Goal: Task Accomplishment & Management: Use online tool/utility

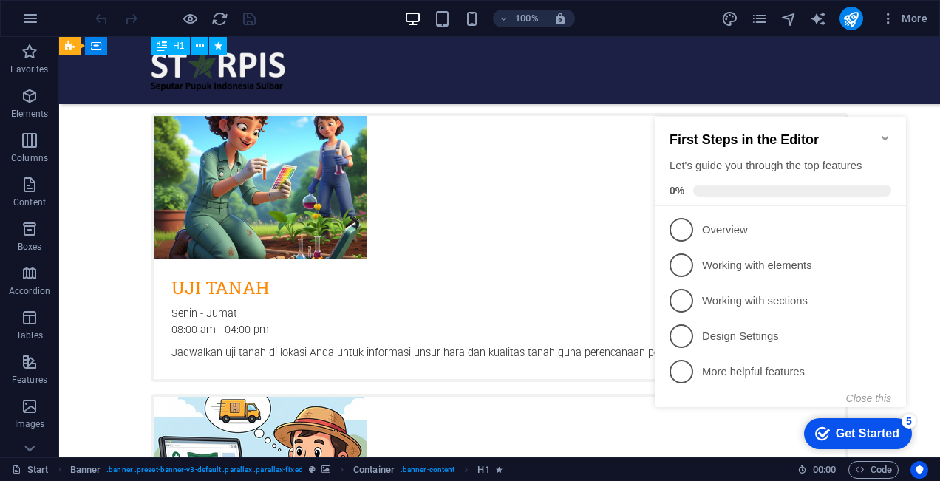
scroll to position [474, 0]
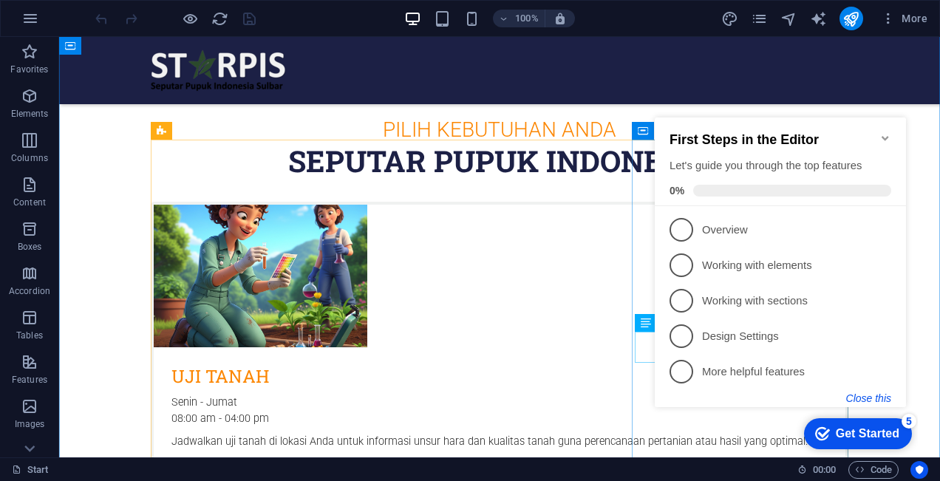
click at [865, 398] on button "Close this" at bounding box center [868, 398] width 45 height 12
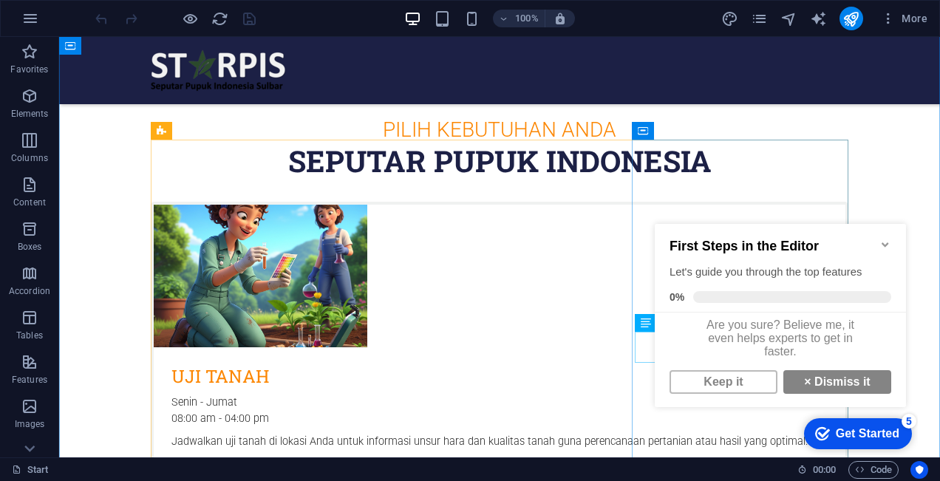
scroll to position [10, 0]
click at [821, 378] on link "× Dismiss it" at bounding box center [837, 382] width 108 height 24
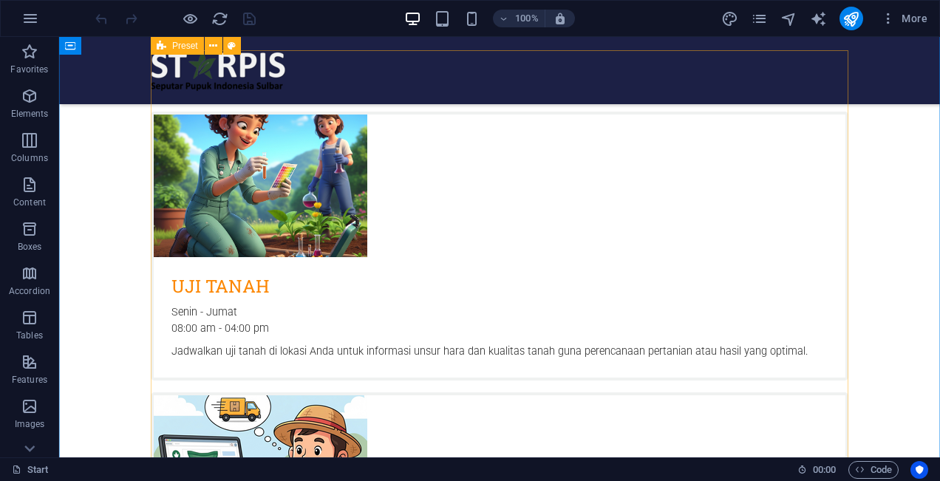
scroll to position [562, 0]
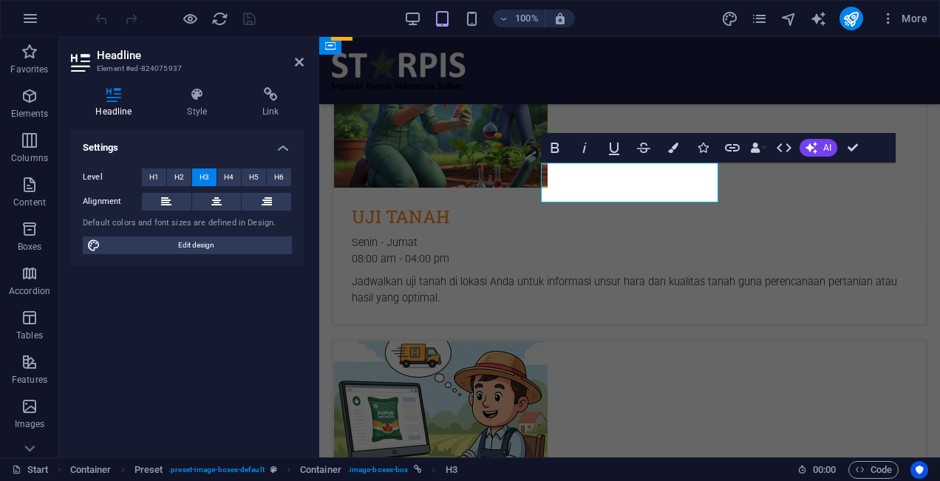
click at [461, 235] on div "Senin - Jumat 08:00 am - 04:00 pm" at bounding box center [629, 251] width 591 height 32
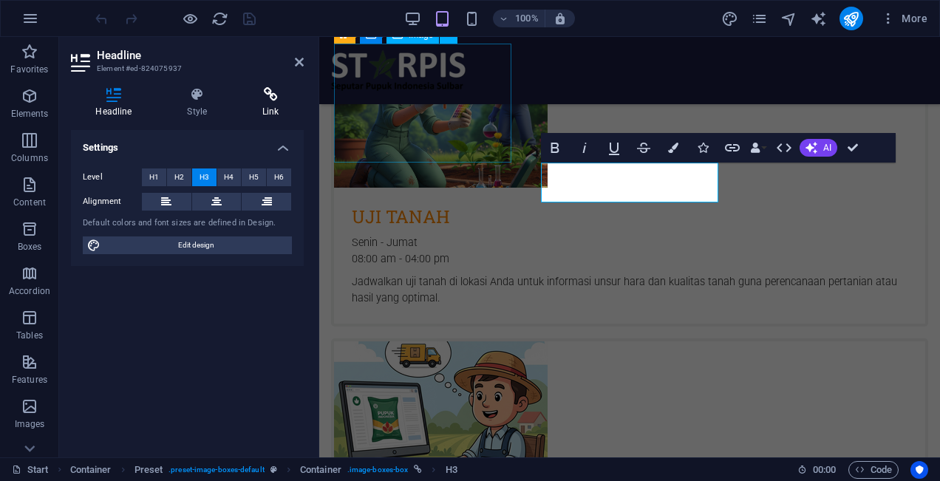
click at [278, 97] on icon at bounding box center [271, 94] width 66 height 15
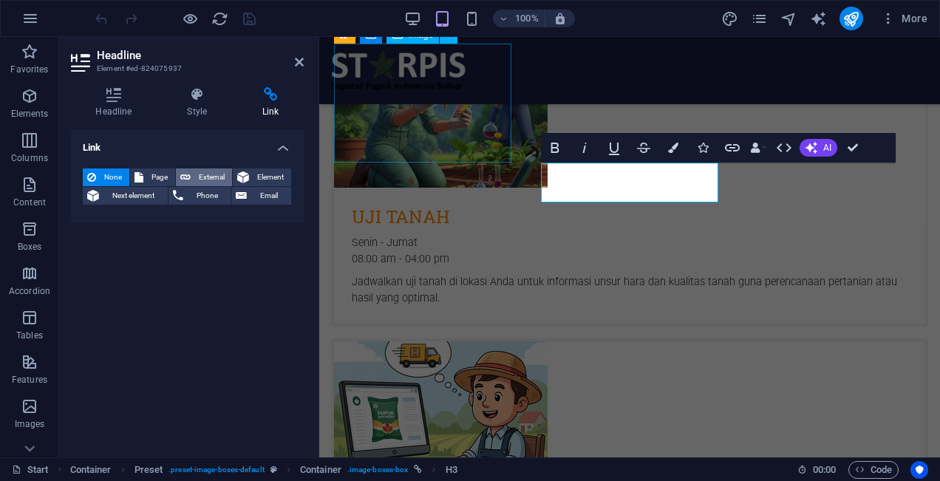
click at [204, 179] on span "External" at bounding box center [211, 177] width 33 height 18
select select "blank"
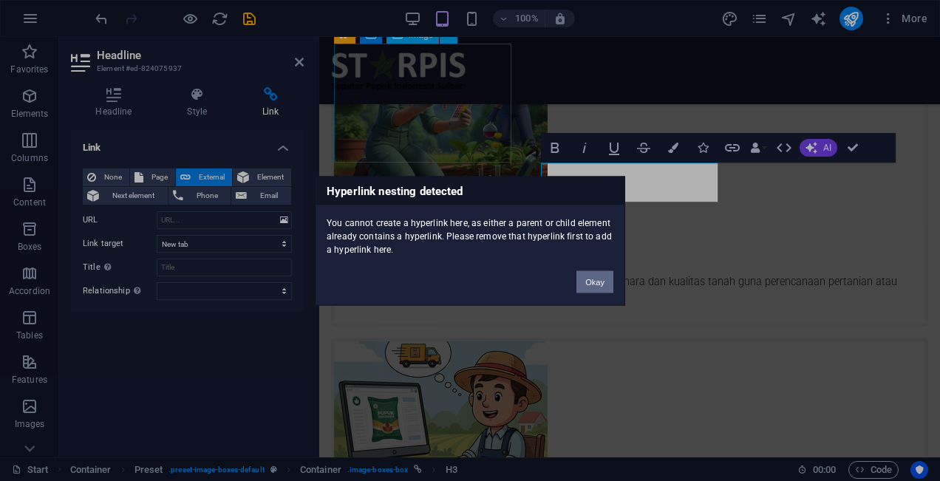
click at [601, 286] on button "Okay" at bounding box center [594, 281] width 37 height 22
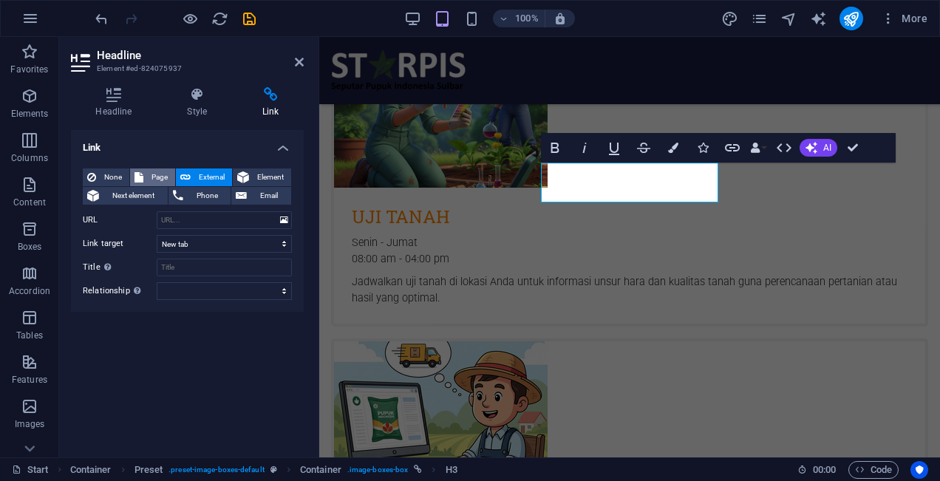
click at [150, 175] on span "Page" at bounding box center [159, 177] width 23 height 18
select select
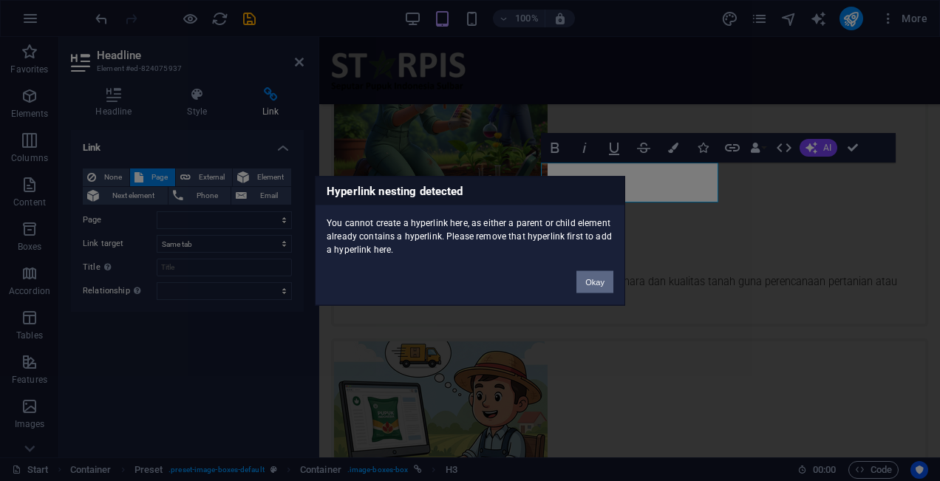
click at [598, 284] on button "Okay" at bounding box center [594, 281] width 37 height 22
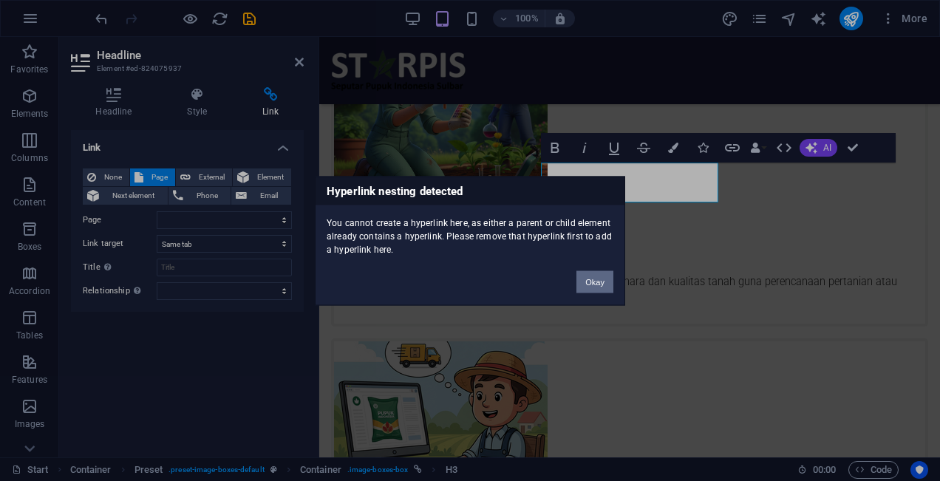
click at [588, 281] on button "Okay" at bounding box center [594, 281] width 37 height 22
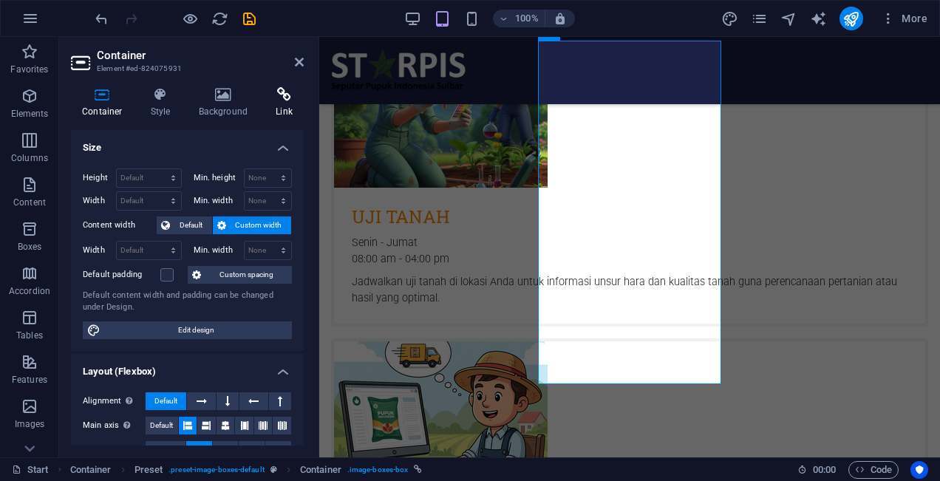
click at [265, 92] on icon at bounding box center [284, 94] width 39 height 15
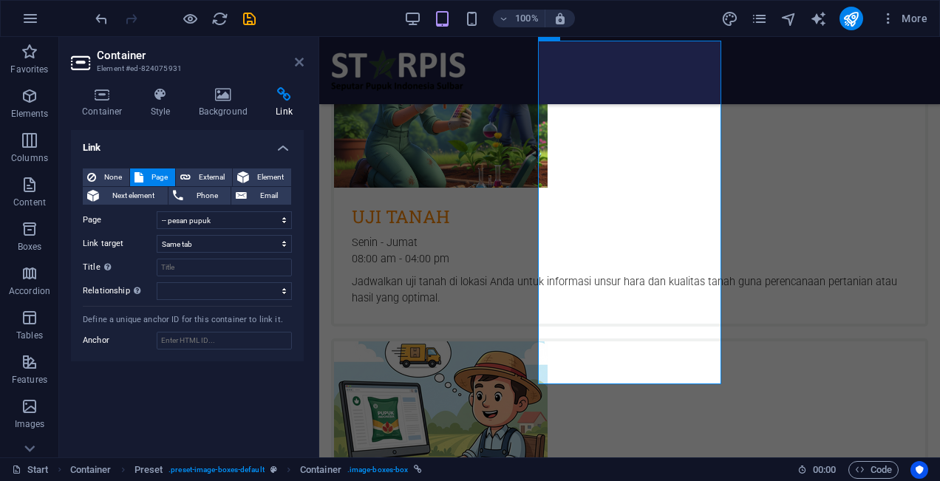
click at [301, 64] on icon at bounding box center [299, 62] width 9 height 12
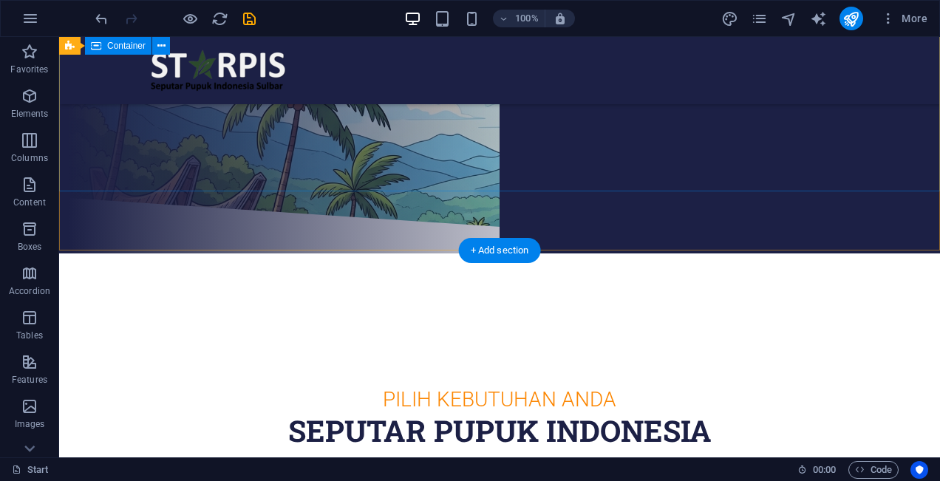
scroll to position [207, 0]
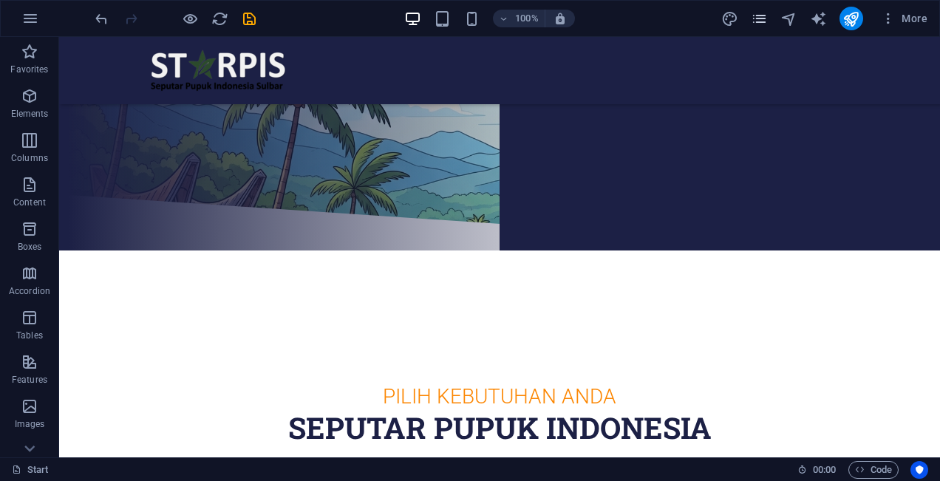
click at [759, 18] on icon "pages" at bounding box center [759, 18] width 17 height 17
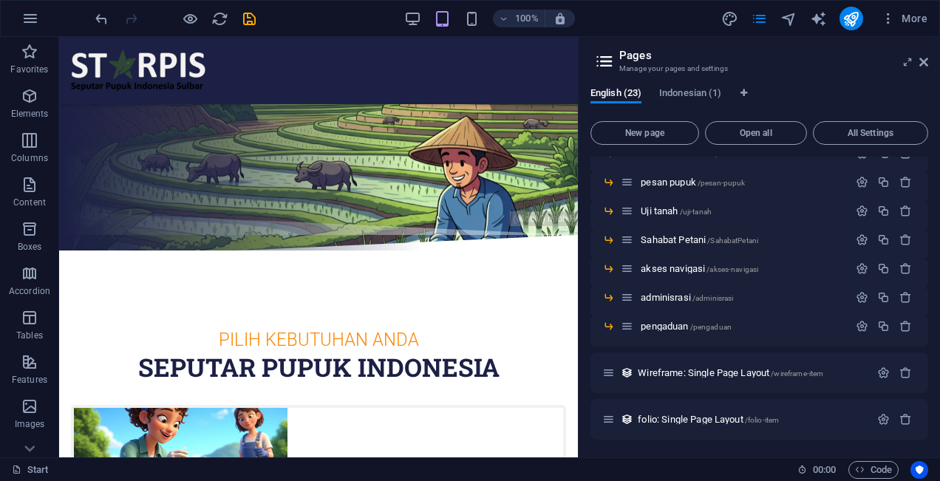
scroll to position [551, 0]
click at [683, 183] on span "pesan pupuk /pesan-pupuk" at bounding box center [693, 182] width 104 height 11
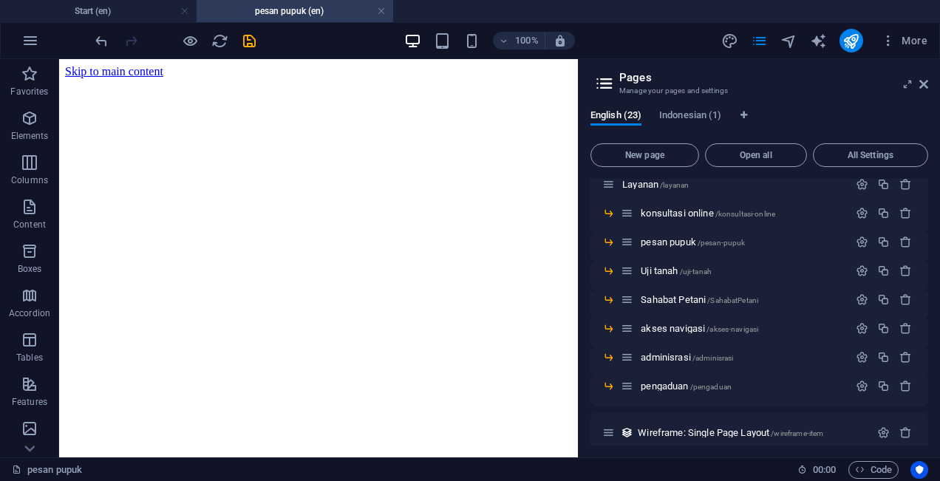
scroll to position [0, 0]
click at [924, 83] on icon at bounding box center [923, 84] width 9 height 12
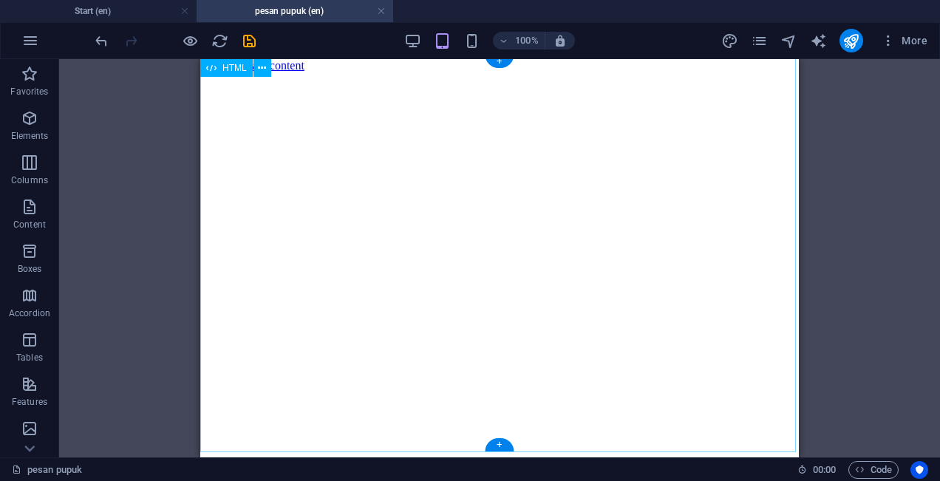
scroll to position [5, 0]
click at [233, 64] on span "HTML" at bounding box center [234, 68] width 24 height 9
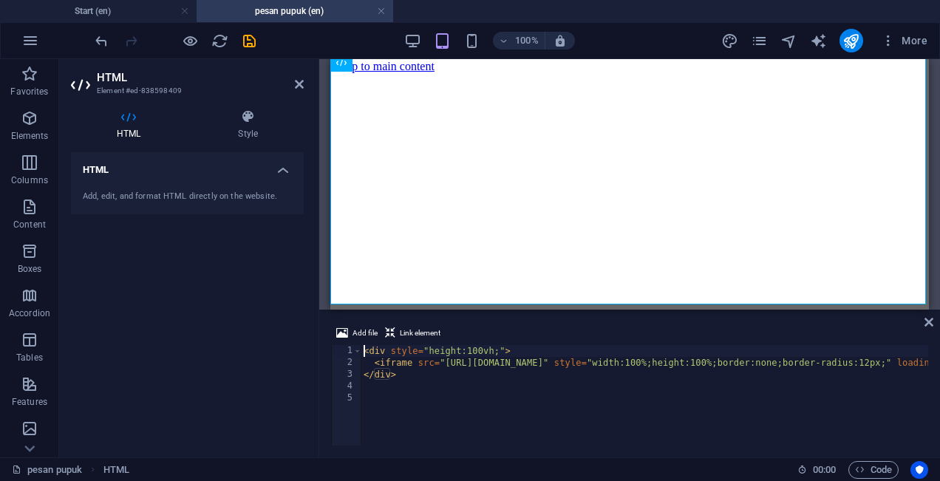
type textarea "</div>"
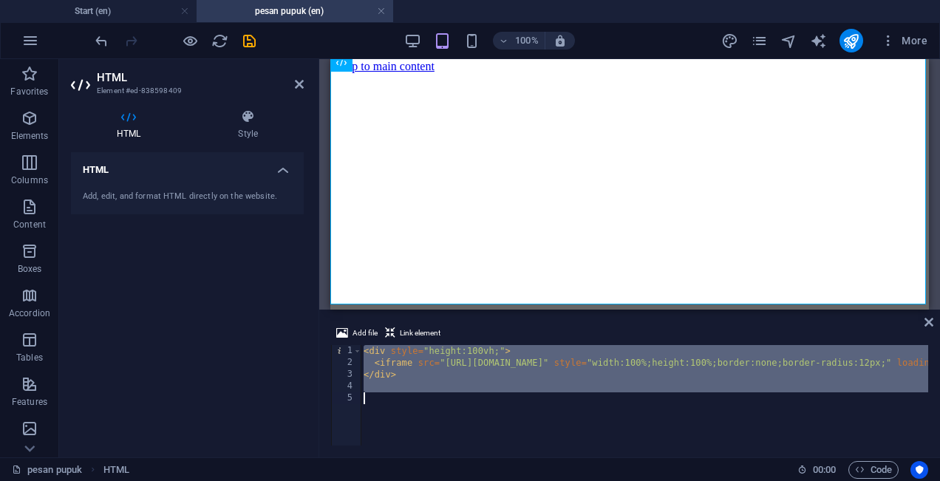
paste textarea "</div>"
type textarea "</div>"
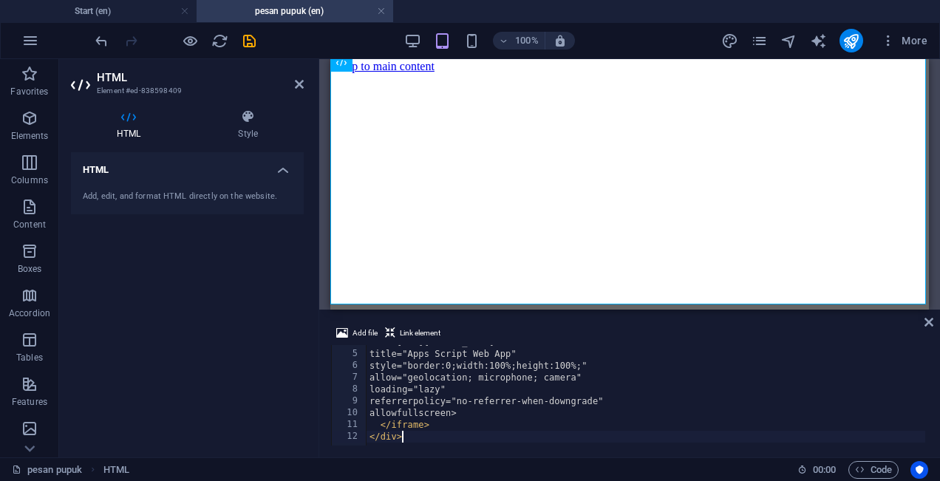
scroll to position [44, 0]
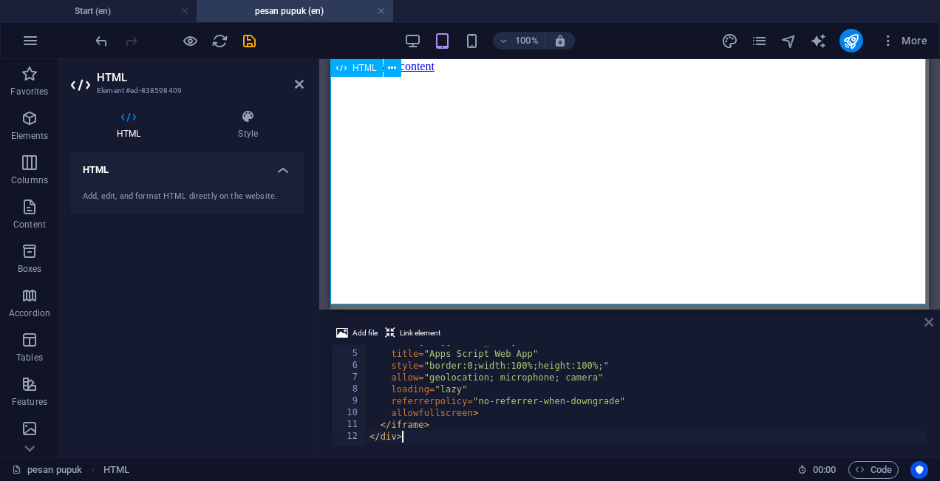
click at [930, 321] on icon at bounding box center [928, 322] width 9 height 12
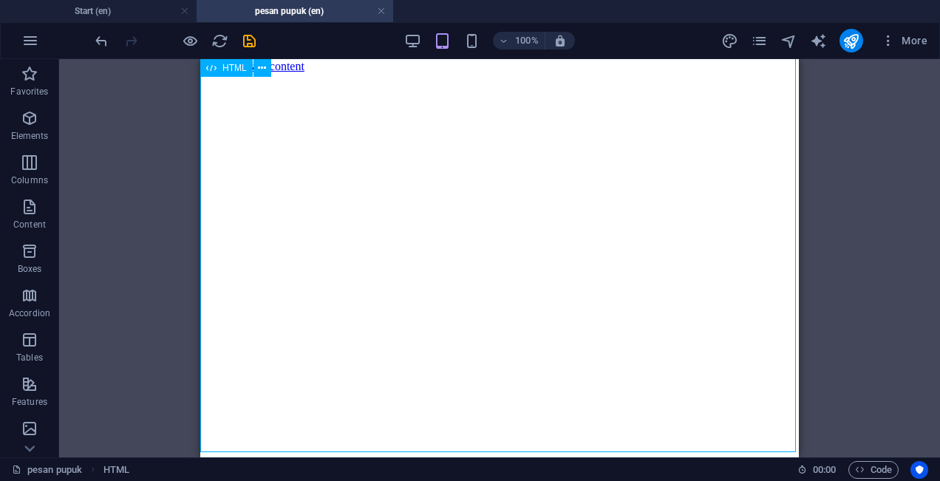
click at [466, 282] on div at bounding box center [499, 272] width 587 height 398
click at [281, 285] on div at bounding box center [499, 272] width 587 height 398
click at [317, 231] on div at bounding box center [499, 272] width 587 height 398
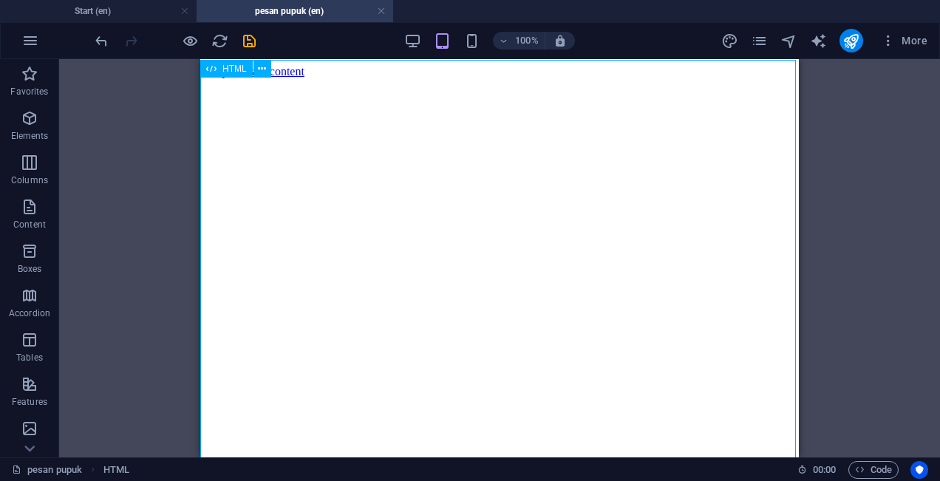
scroll to position [0, 0]
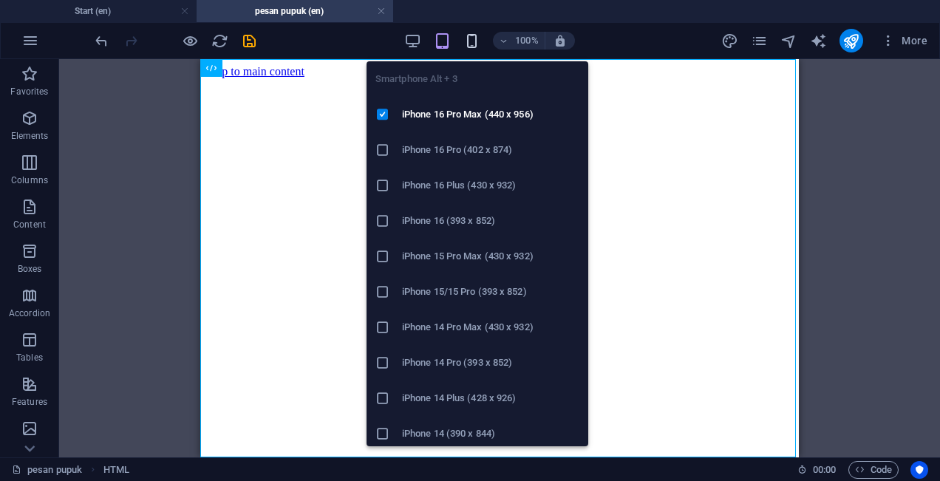
click at [470, 37] on icon "button" at bounding box center [471, 41] width 17 height 17
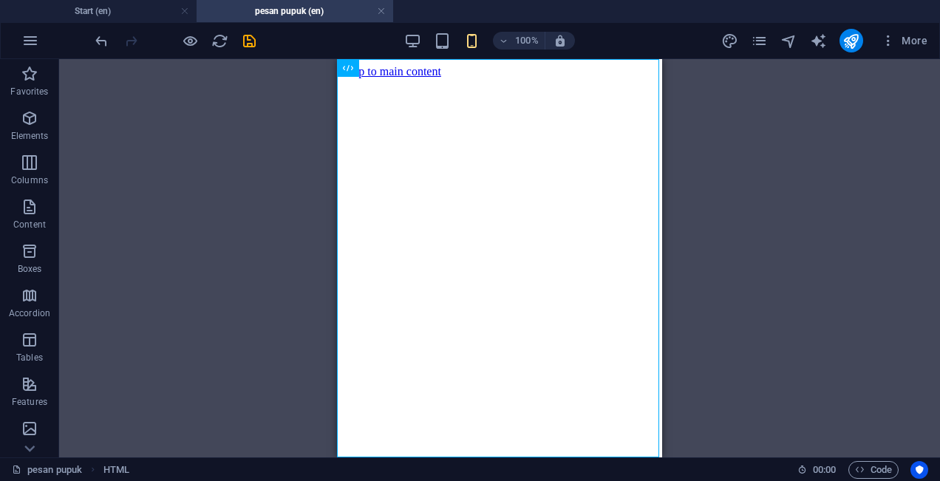
click at [662, 164] on div "Drag here to replace the existing content. Press “Ctrl” if you want to create a…" at bounding box center [499, 258] width 881 height 398
click at [248, 46] on icon "save" at bounding box center [249, 41] width 17 height 17
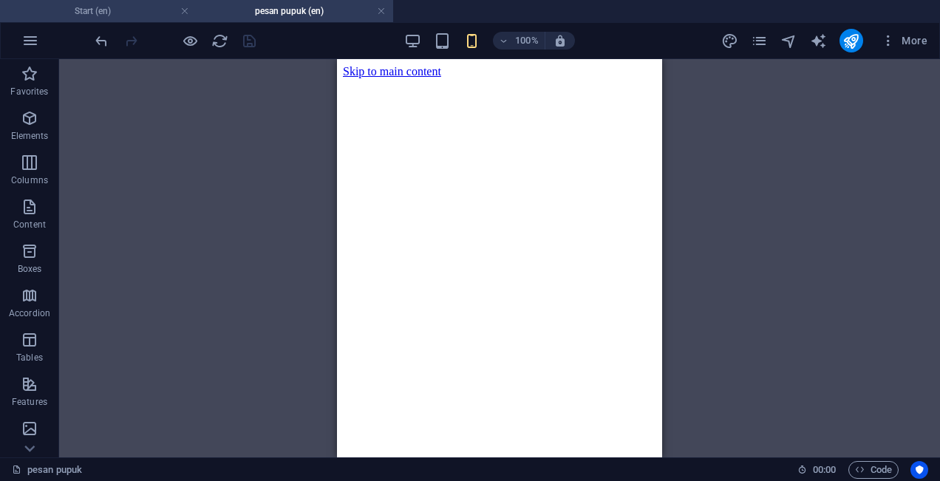
click at [163, 16] on h4 "Start (en)" at bounding box center [98, 11] width 197 height 16
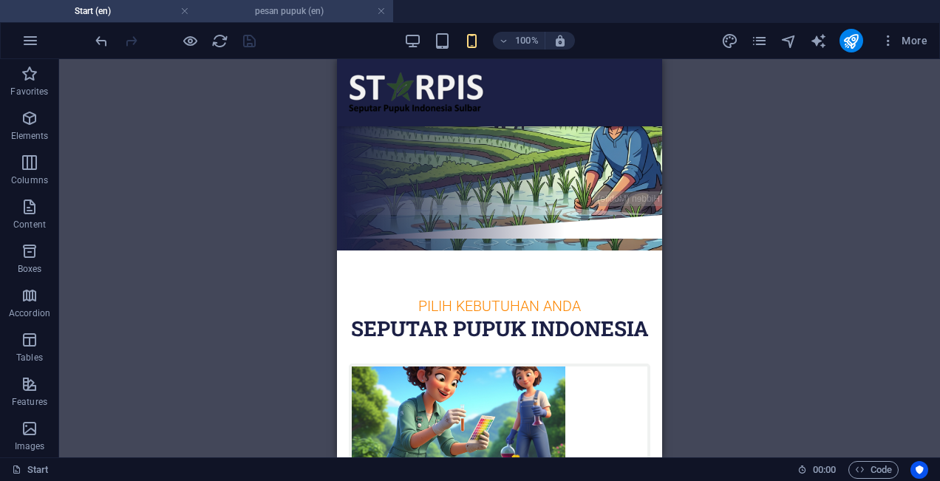
click at [262, 18] on h4 "pesan pupuk (en)" at bounding box center [295, 11] width 197 height 16
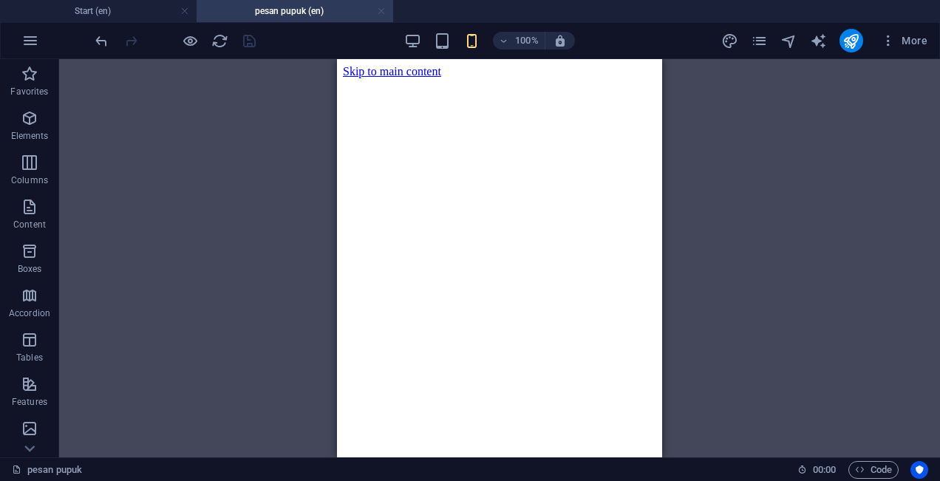
click at [383, 11] on link at bounding box center [381, 11] width 9 height 14
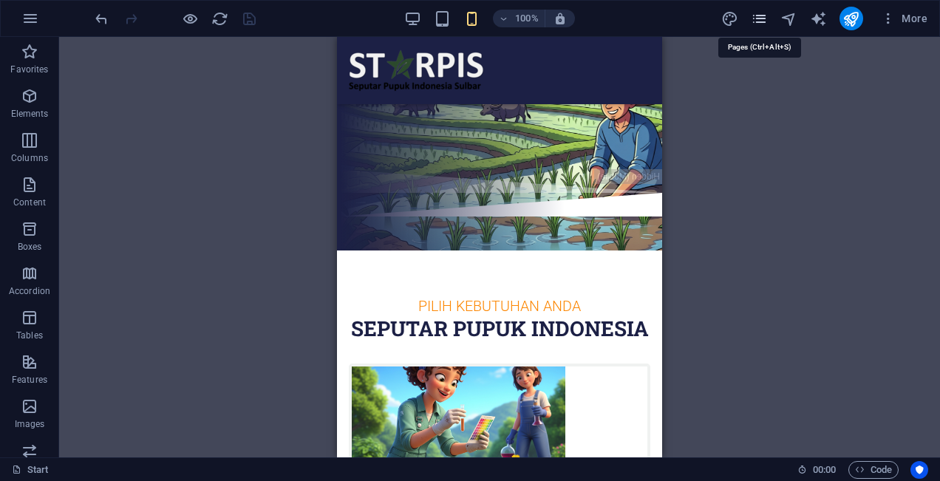
click at [760, 18] on icon "pages" at bounding box center [759, 18] width 17 height 17
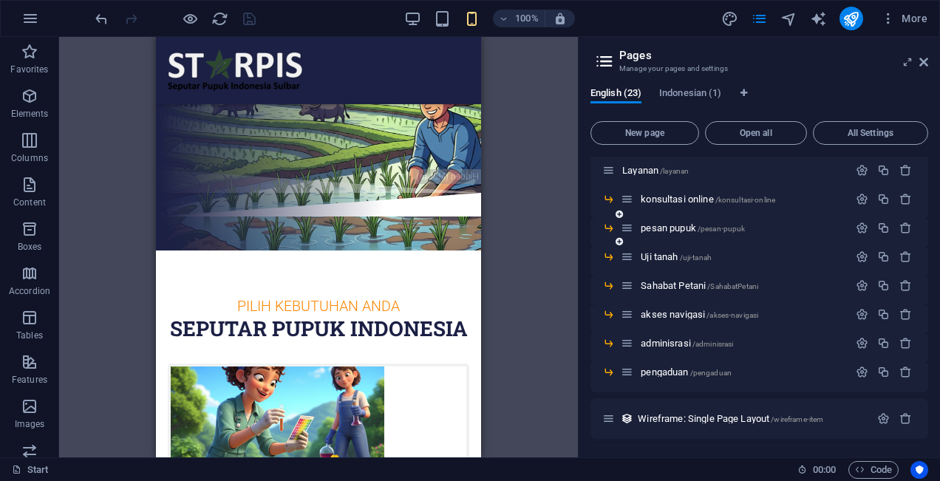
scroll to position [520, 0]
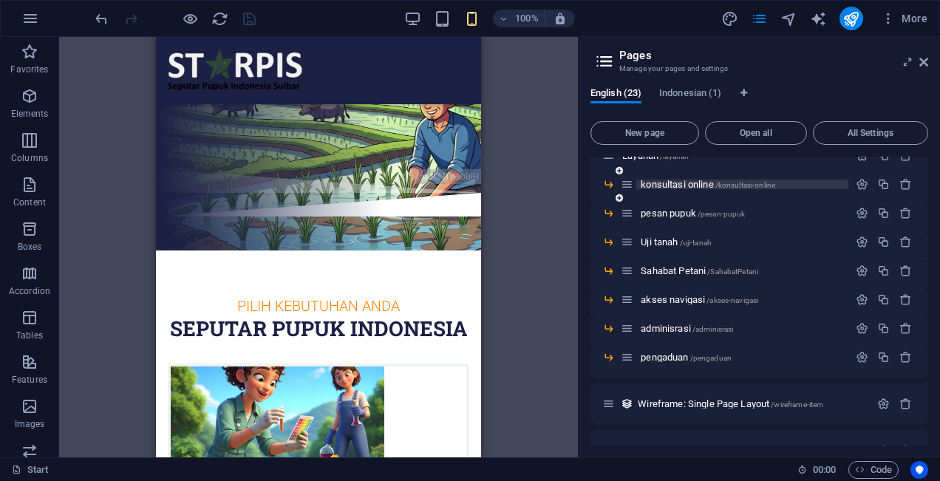
click at [697, 185] on span "konsultasi online /konsultasi-online" at bounding box center [708, 184] width 134 height 11
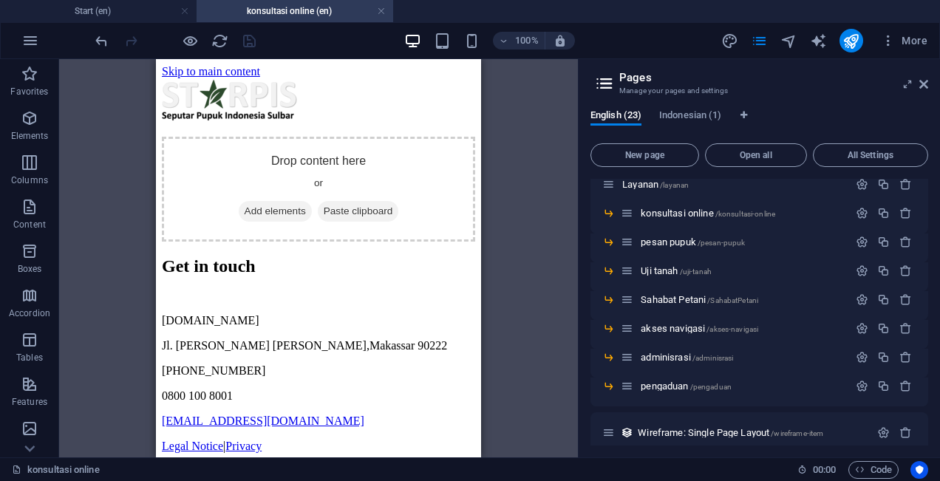
scroll to position [0, 0]
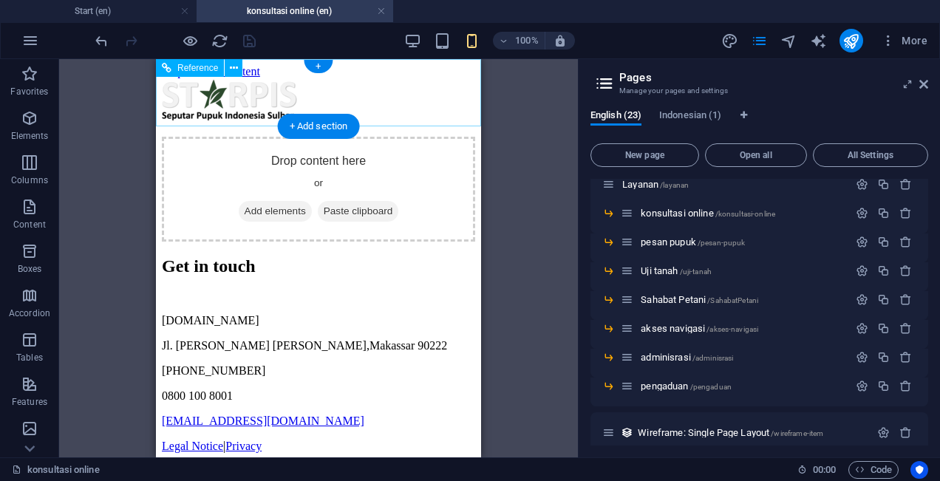
click at [372, 103] on div at bounding box center [318, 101] width 313 height 47
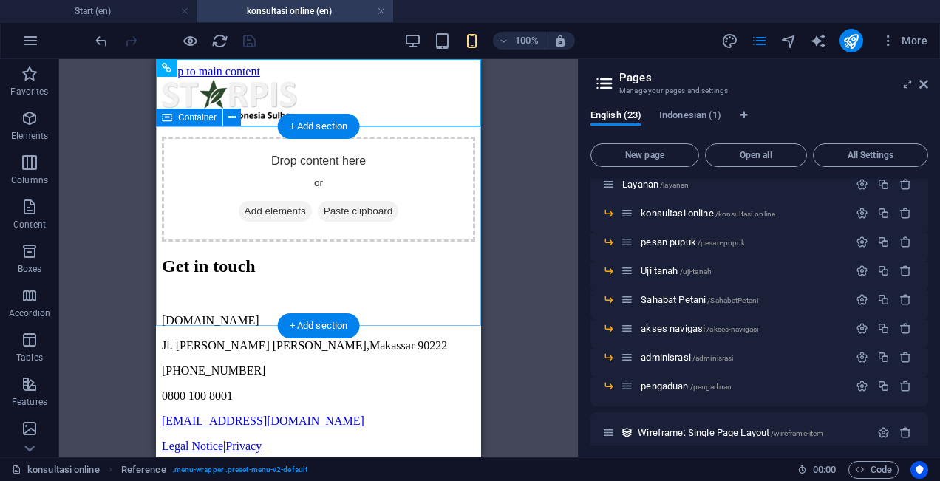
click at [358, 179] on div "Drop content here or Add elements Paste clipboard" at bounding box center [318, 189] width 313 height 105
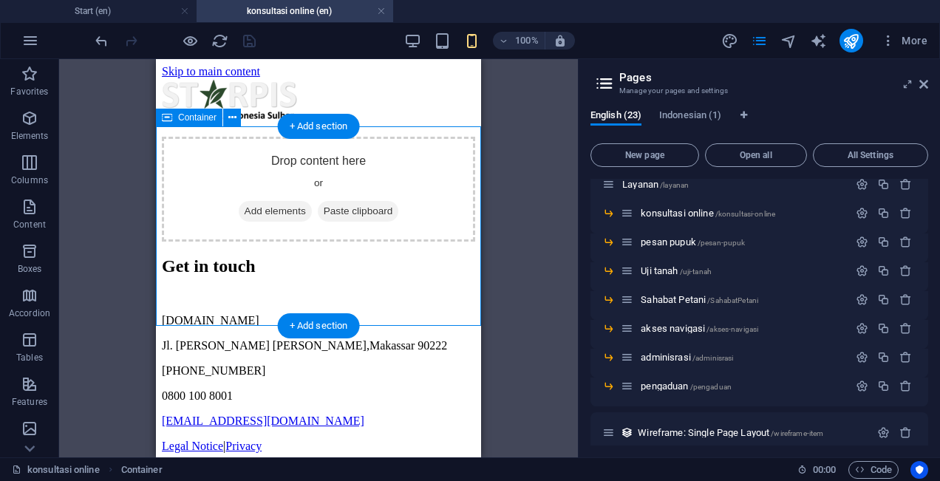
click at [420, 220] on div "Drop content here or Add elements Paste clipboard" at bounding box center [318, 189] width 313 height 105
click at [288, 222] on span "Add elements" at bounding box center [275, 211] width 73 height 21
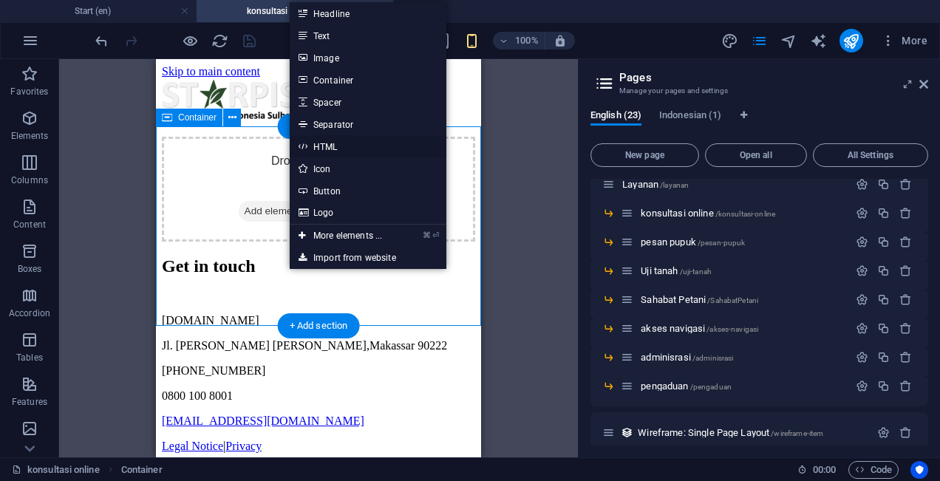
drag, startPoint x: 347, startPoint y: 145, endPoint x: 95, endPoint y: 140, distance: 251.3
click at [347, 145] on link "HTML" at bounding box center [368, 146] width 157 height 22
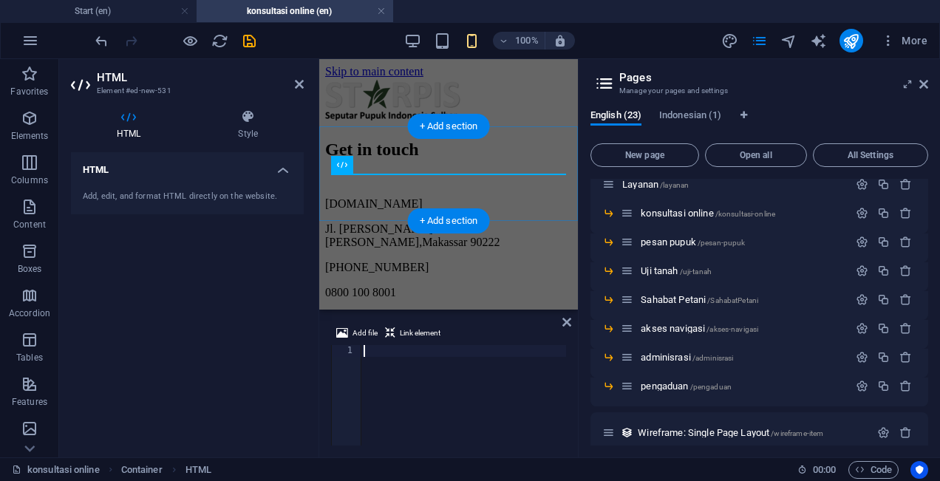
scroll to position [41, 0]
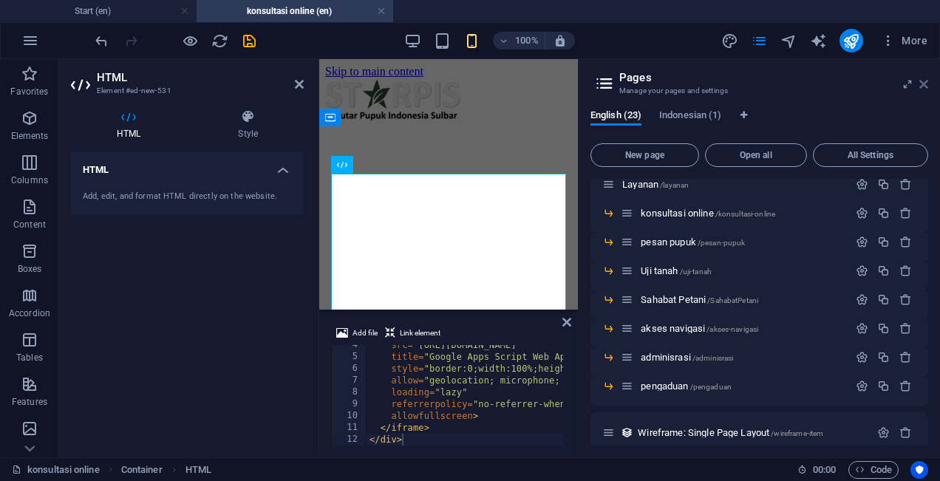
click at [920, 81] on icon at bounding box center [923, 84] width 9 height 12
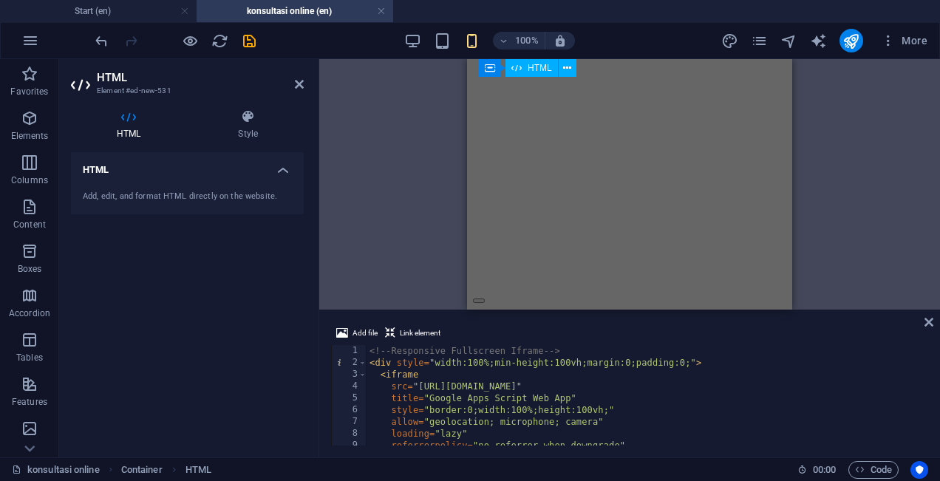
scroll to position [607, 0]
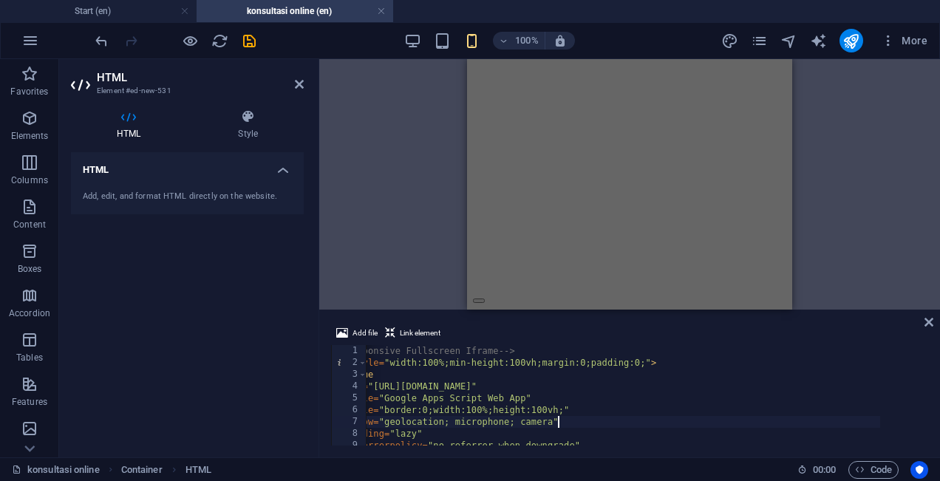
click at [635, 418] on div "<!-- Responsive Fullscreen Iframe --> < div style = "width:100%;min-height:100v…" at bounding box center [600, 405] width 559 height 121
type textarea "</iframe> </div>"
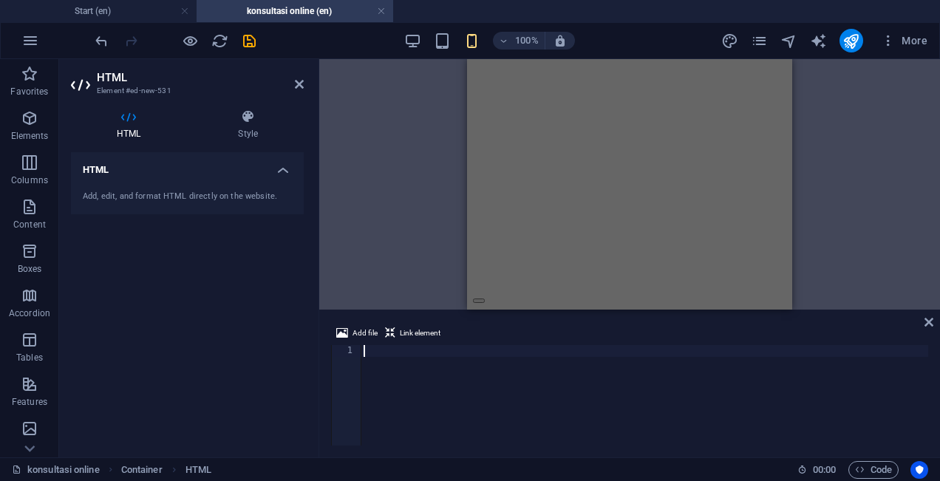
scroll to position [362, 0]
paste textarea "</div>"
type textarea "</div>"
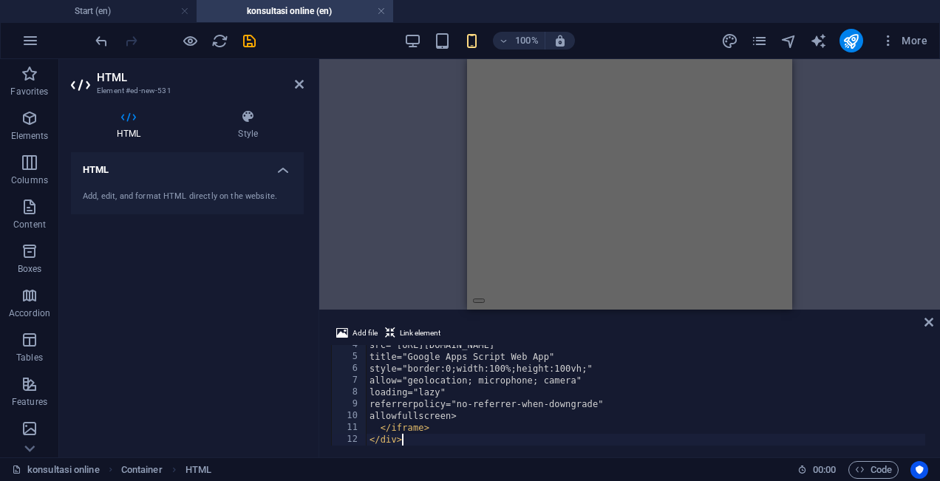
scroll to position [41, 0]
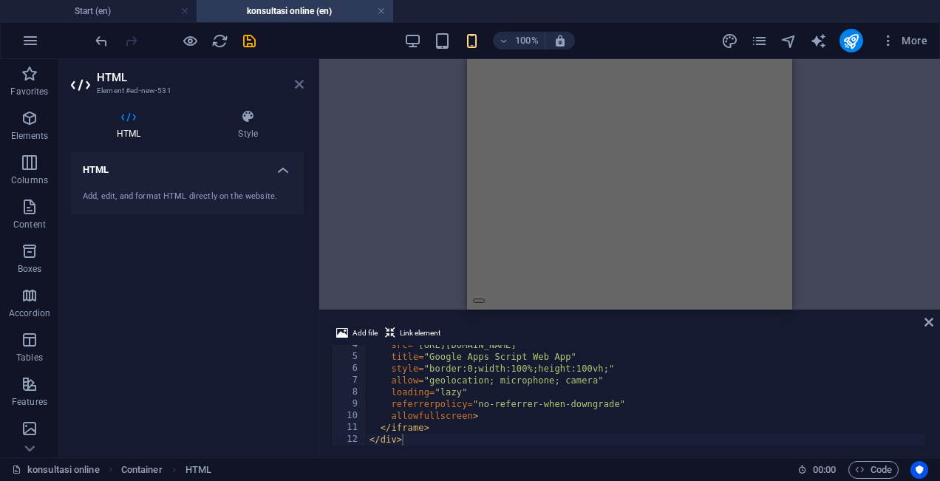
drag, startPoint x: 301, startPoint y: 82, endPoint x: 109, endPoint y: 114, distance: 194.0
click at [301, 82] on icon at bounding box center [299, 84] width 9 height 12
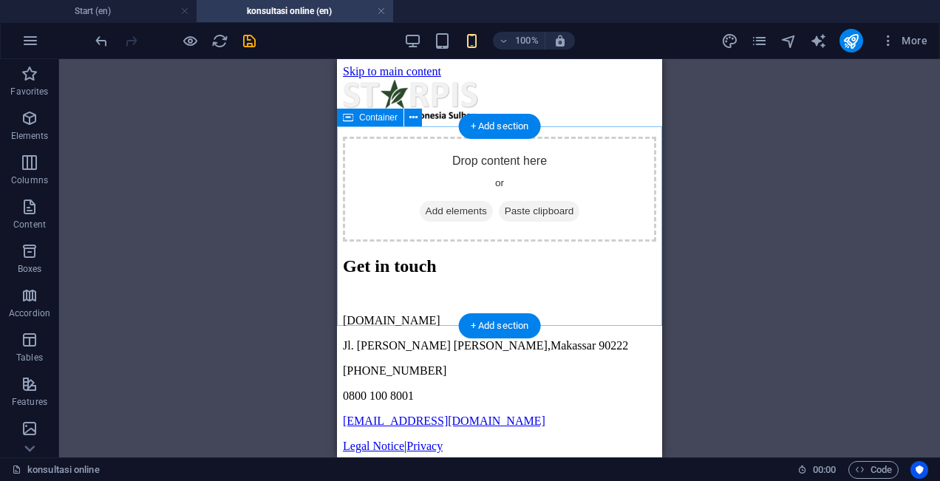
scroll to position [0, 0]
click at [448, 222] on span "Add elements" at bounding box center [456, 211] width 73 height 21
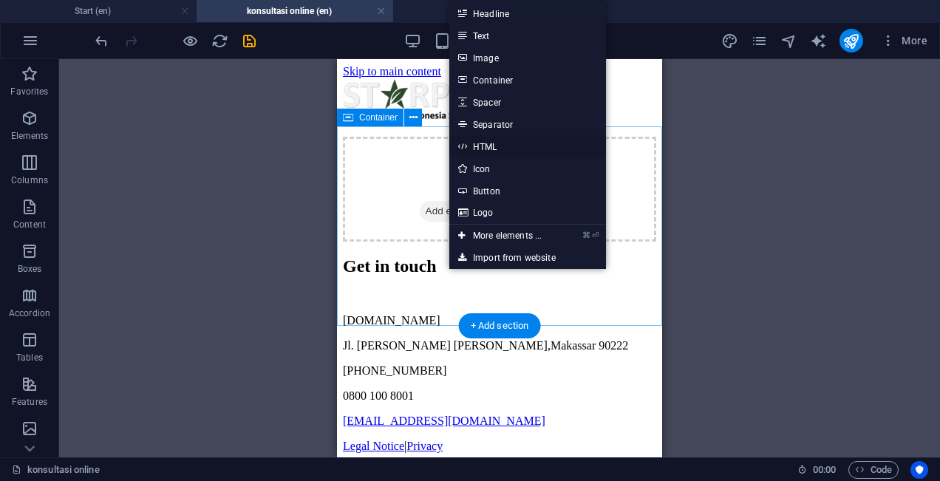
drag, startPoint x: 494, startPoint y: 143, endPoint x: 76, endPoint y: 99, distance: 420.5
click at [494, 143] on link "HTML" at bounding box center [527, 146] width 157 height 22
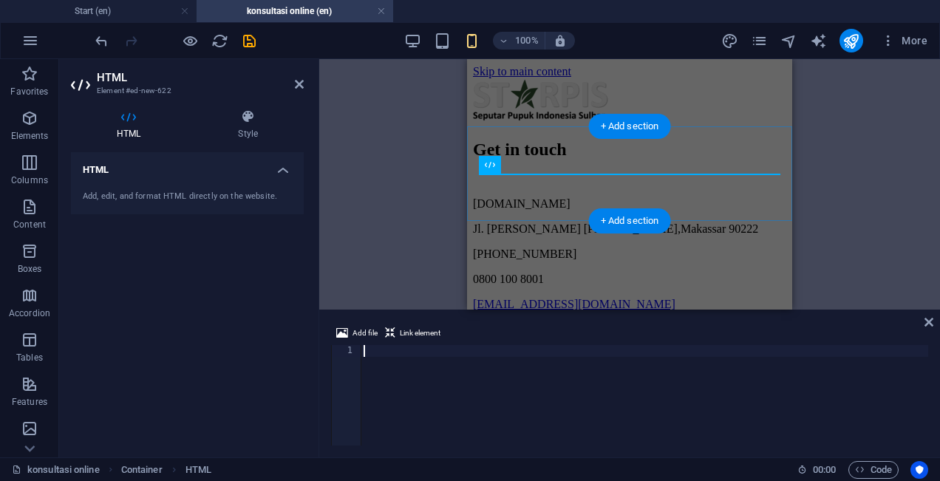
type textarea "</div>"
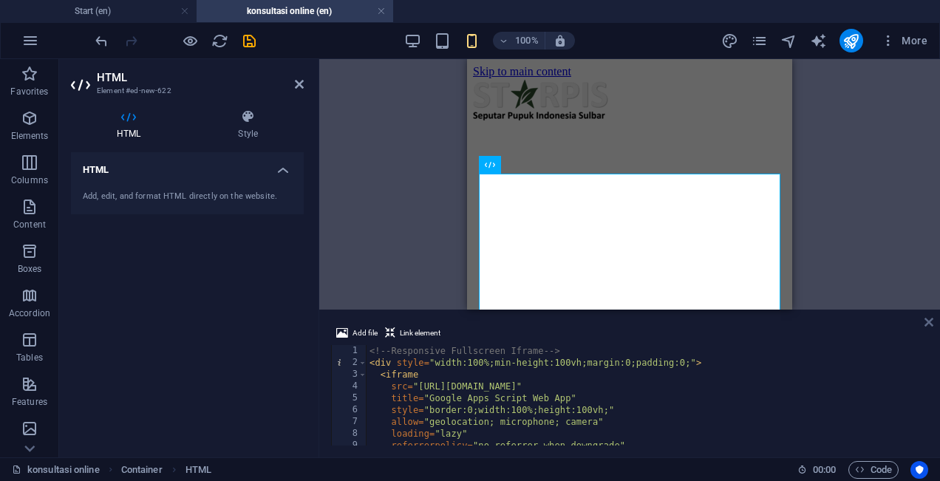
click at [930, 323] on icon at bounding box center [928, 322] width 9 height 12
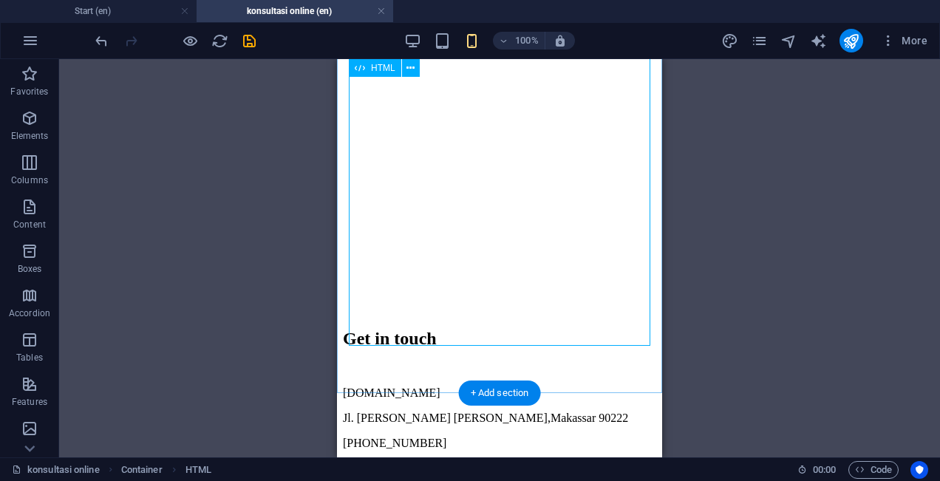
scroll to position [231, 0]
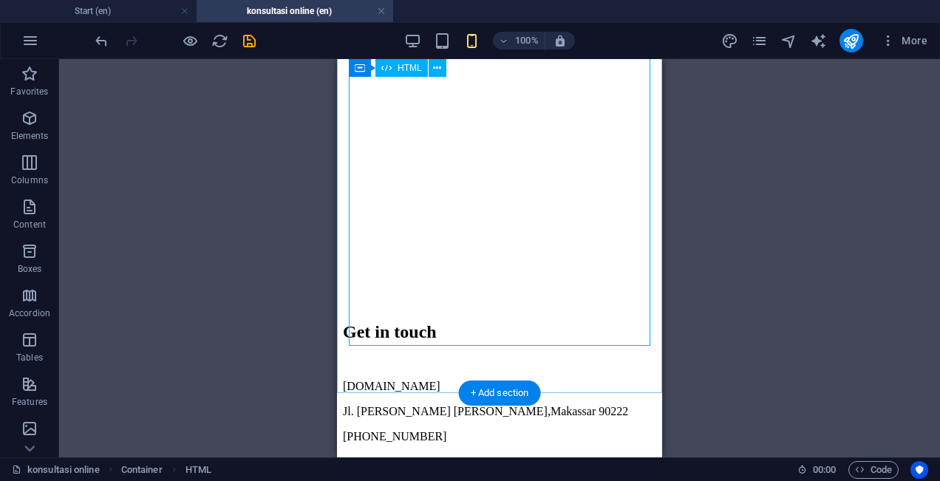
click at [482, 239] on div at bounding box center [499, 106] width 313 height 401
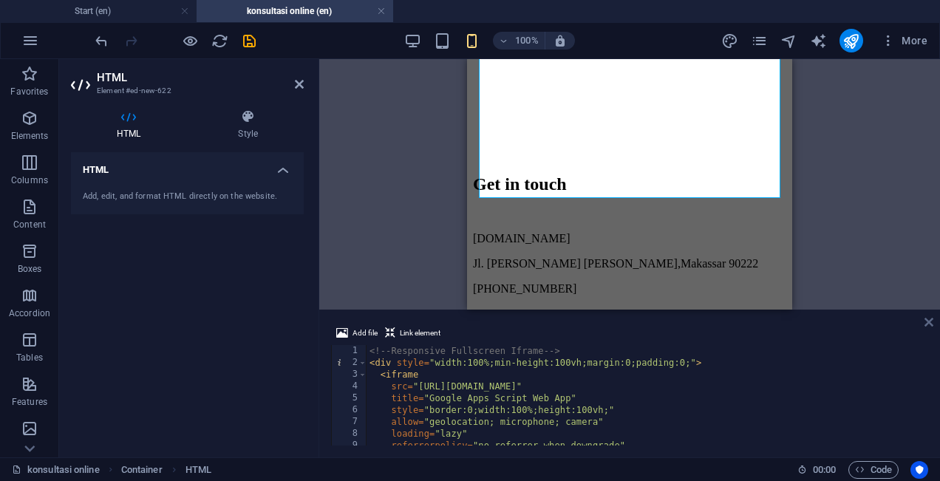
click at [930, 317] on icon at bounding box center [928, 322] width 9 height 12
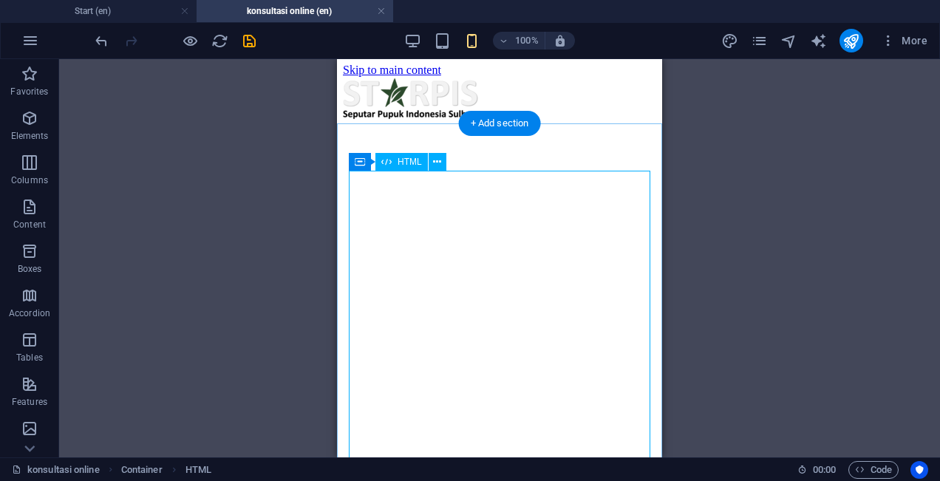
scroll to position [0, 0]
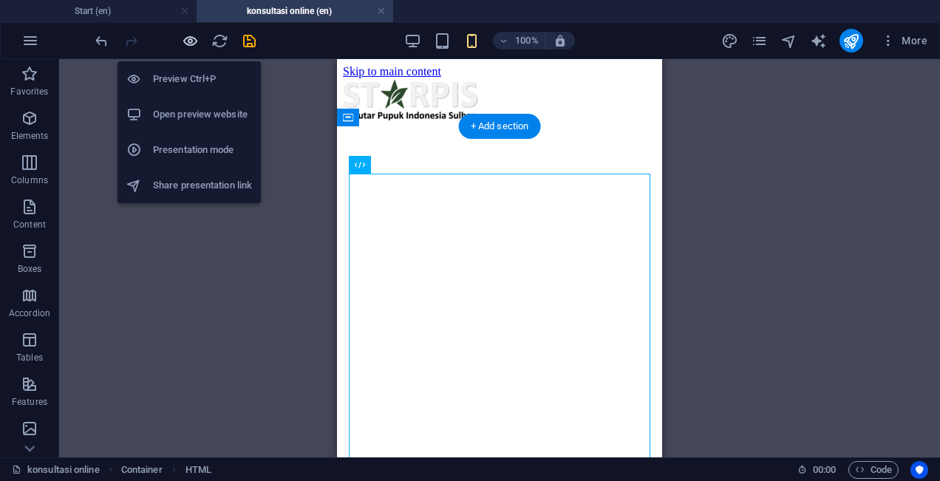
click at [194, 40] on icon "button" at bounding box center [190, 41] width 17 height 17
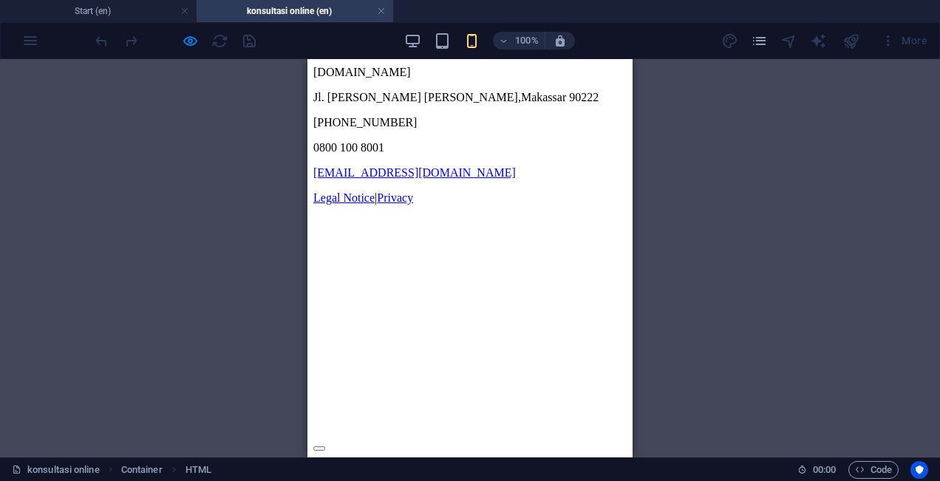
scroll to position [617, 0]
click at [522, 205] on div "Get in touch [DOMAIN_NAME] Jl. [PERSON_NAME][GEOGRAPHIC_DATA][PERSON_NAME] (021…" at bounding box center [469, 106] width 313 height 197
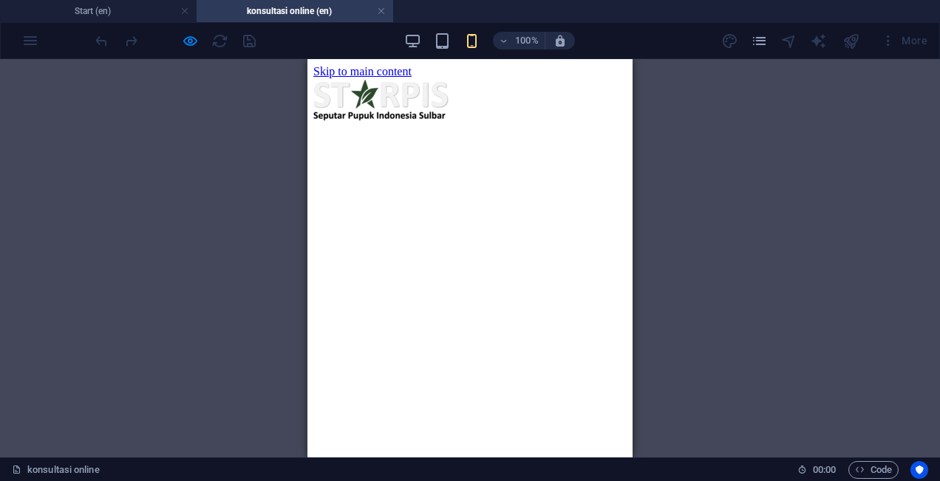
scroll to position [0, 0]
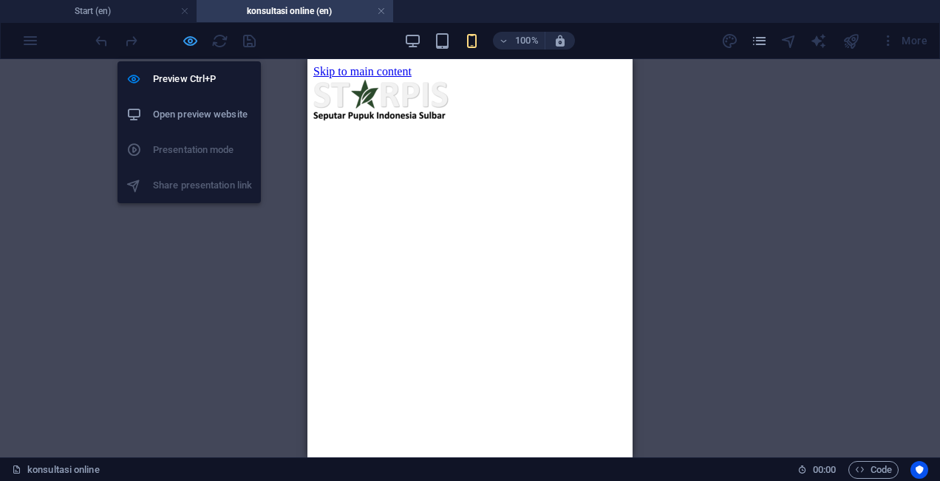
click at [191, 35] on icon "button" at bounding box center [190, 41] width 17 height 17
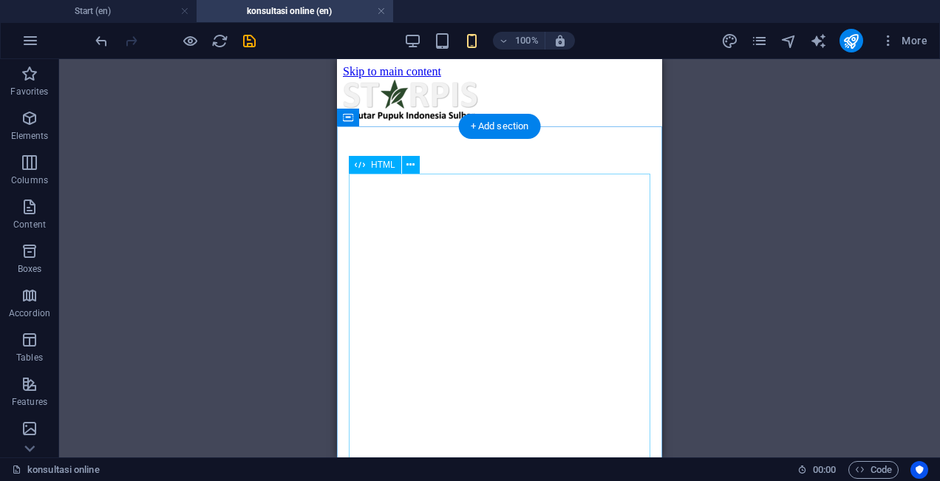
click at [383, 164] on span "HTML" at bounding box center [383, 164] width 24 height 9
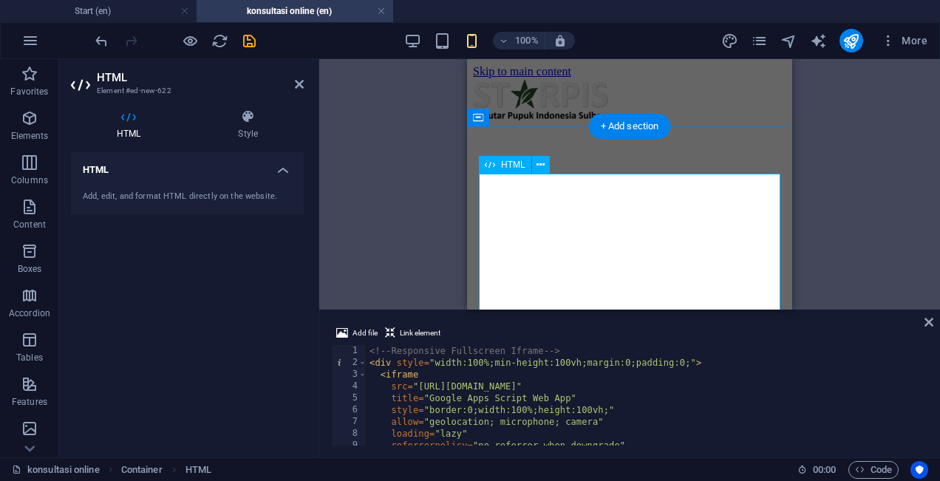
click at [498, 198] on div at bounding box center [629, 263] width 313 height 253
click at [542, 214] on div at bounding box center [629, 263] width 313 height 253
click at [588, 229] on div at bounding box center [629, 263] width 313 height 253
click at [588, 227] on div at bounding box center [629, 263] width 313 height 253
click at [588, 229] on div at bounding box center [629, 263] width 313 height 253
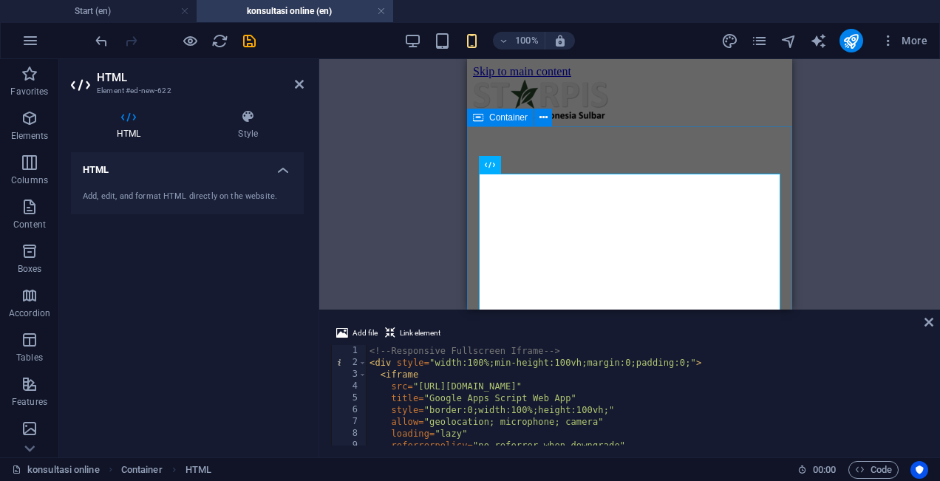
click at [561, 108] on div at bounding box center [629, 101] width 313 height 47
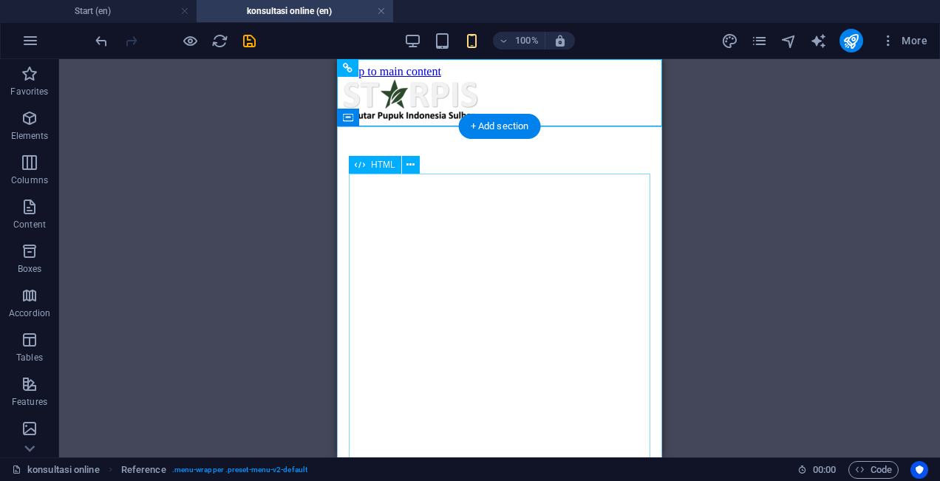
click at [381, 162] on span "HTML" at bounding box center [383, 164] width 24 height 9
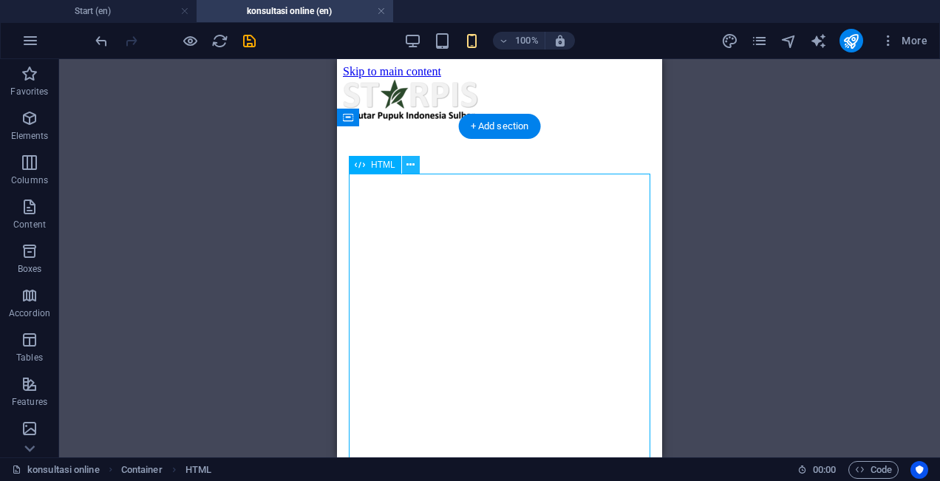
click at [415, 164] on button at bounding box center [411, 165] width 18 height 18
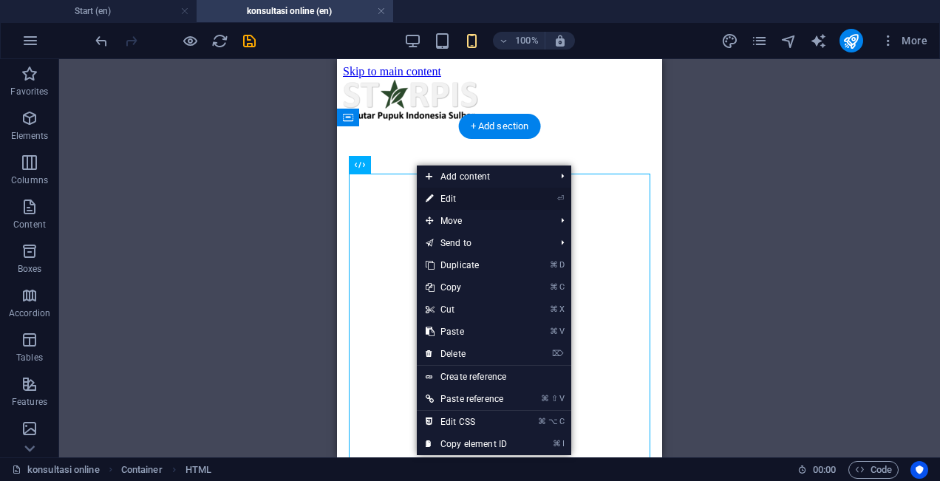
click at [455, 195] on link "⏎ Edit" at bounding box center [466, 199] width 99 height 22
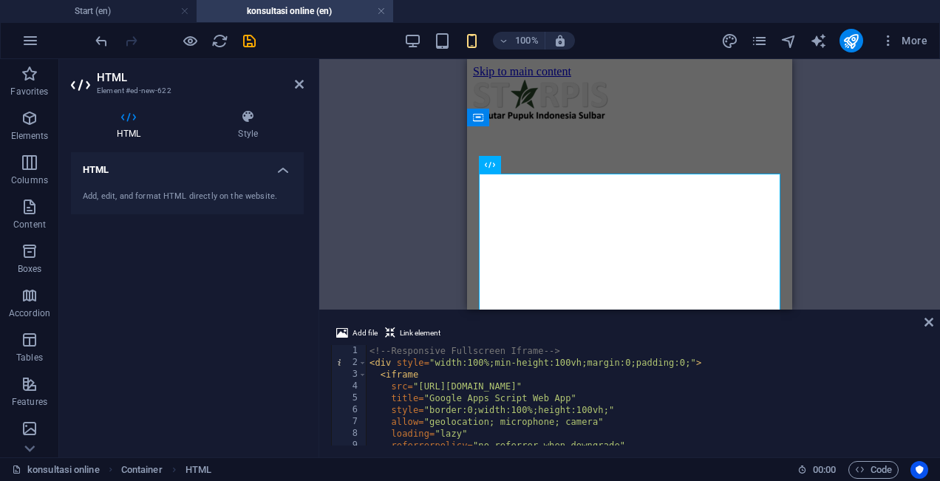
click at [525, 451] on div "Add file Link element </div> 1 2 3 4 5 6 7 8 9 10 <!-- Responsive Fullscreen If…" at bounding box center [629, 385] width 621 height 145
click at [536, 439] on div "<!-- Responsive Fullscreen Iframe --> < div style = "width:100%;min-height:100v…" at bounding box center [646, 407] width 559 height 124
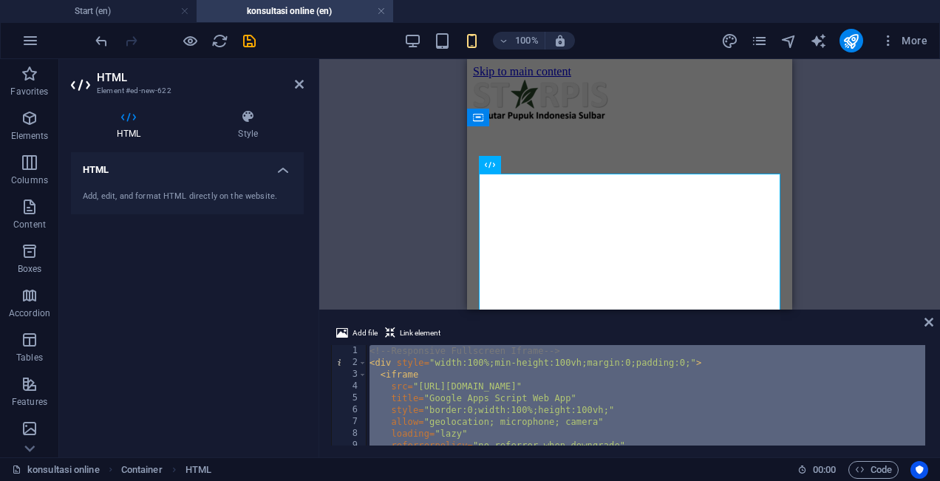
paste textarea "</iframe"
type textarea "</iframe>"
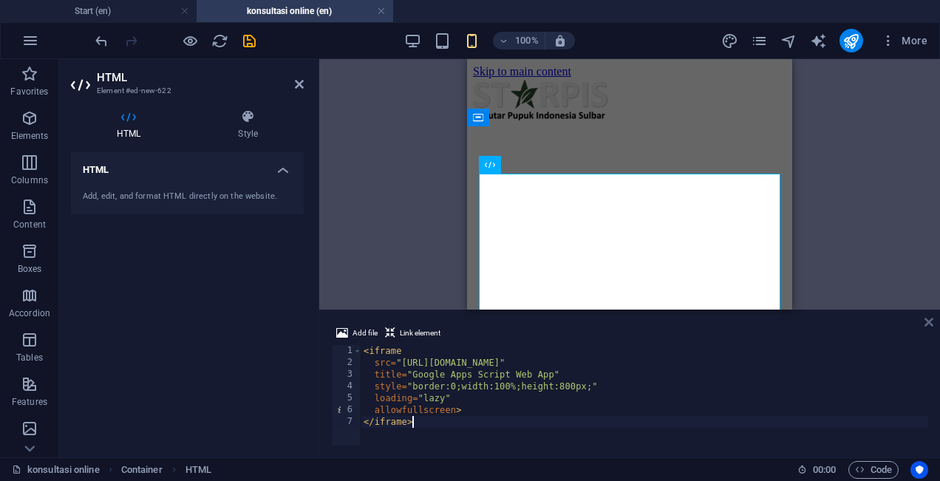
click at [930, 322] on icon at bounding box center [928, 322] width 9 height 12
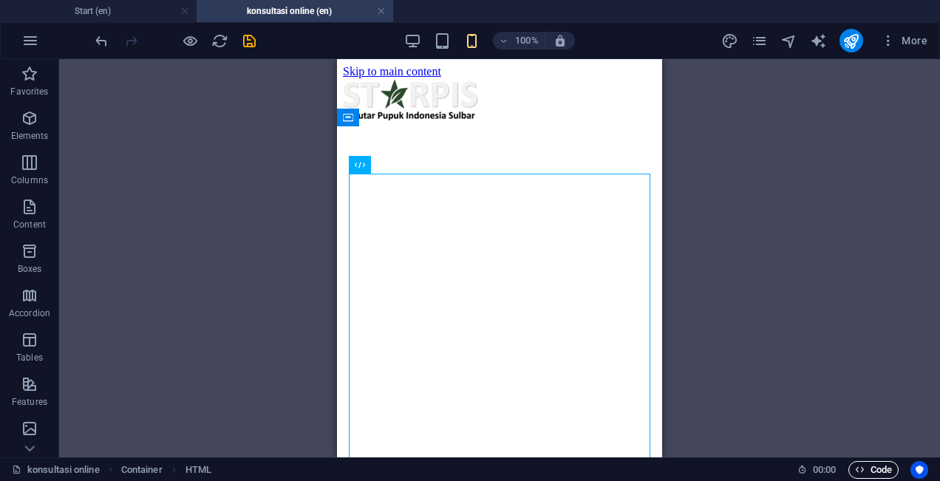
click at [891, 472] on button "Code" at bounding box center [873, 470] width 50 height 18
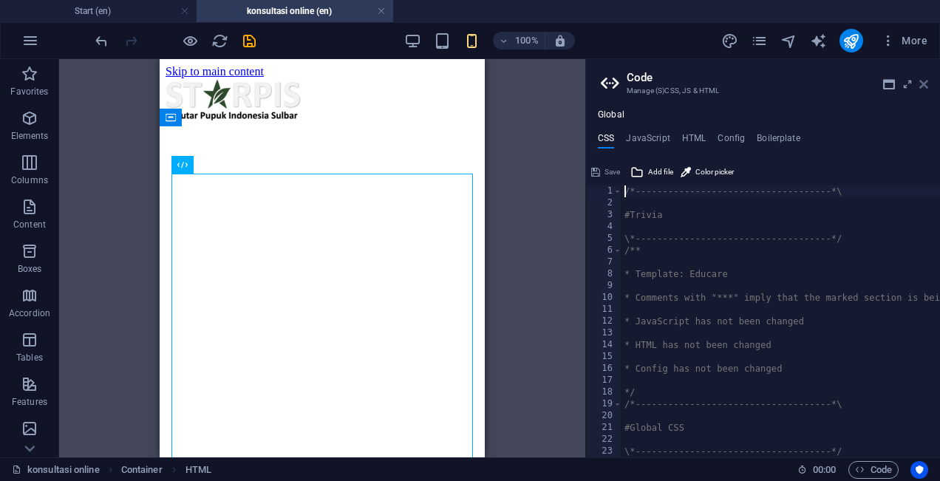
click at [927, 86] on icon at bounding box center [923, 84] width 9 height 12
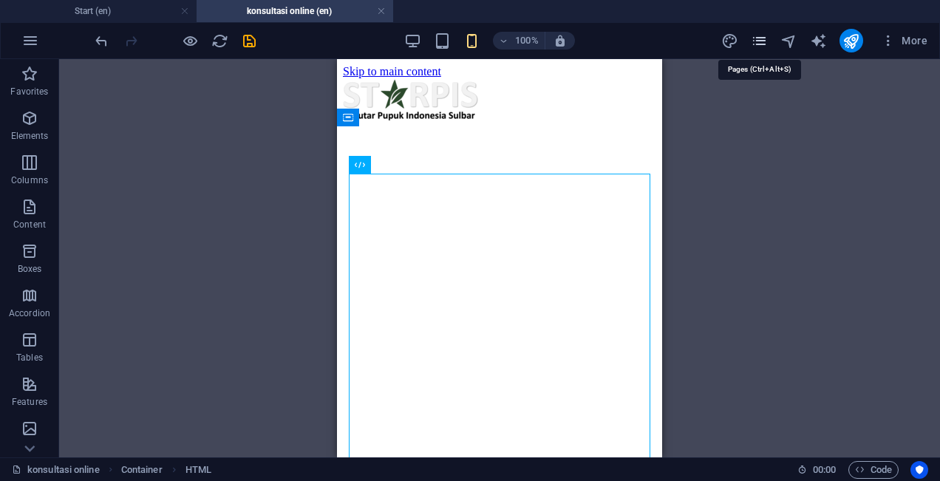
click at [756, 38] on icon "pages" at bounding box center [759, 41] width 17 height 17
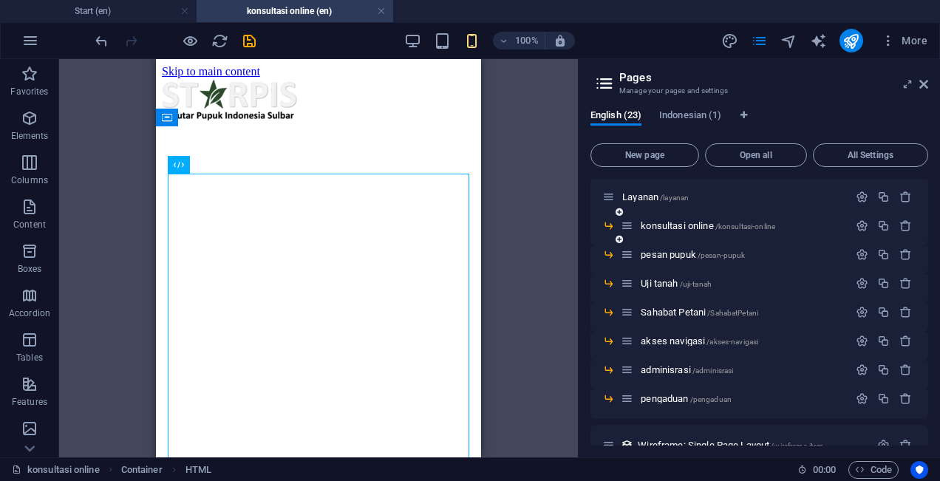
scroll to position [508, 0]
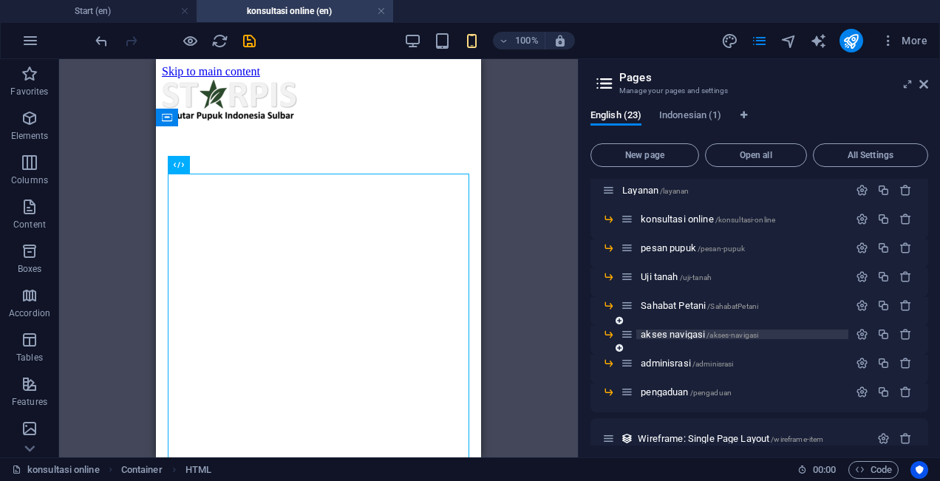
click at [692, 336] on span "akses navigasi /akses-navigasi" at bounding box center [699, 334] width 117 height 11
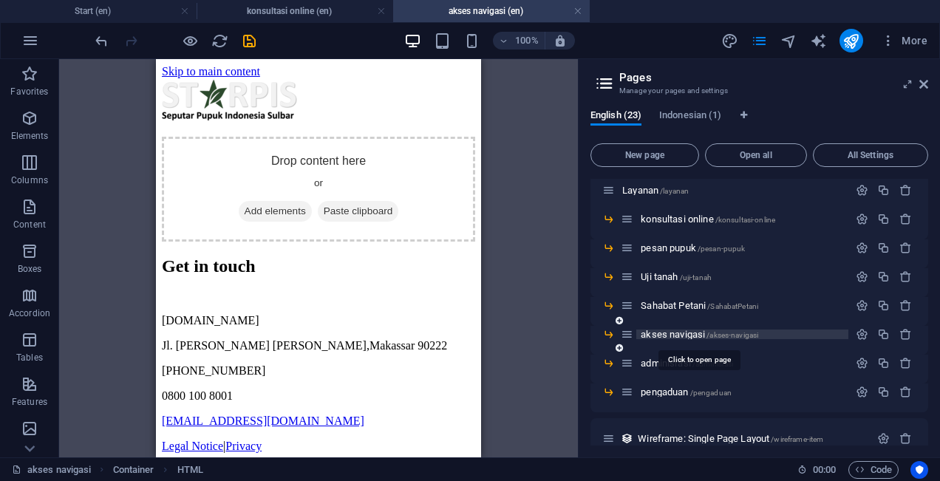
scroll to position [0, 0]
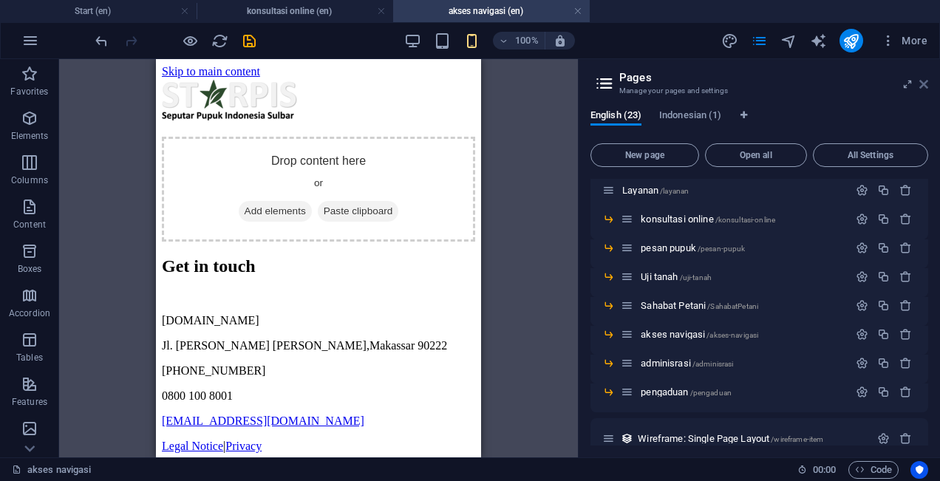
click at [926, 86] on icon at bounding box center [923, 84] width 9 height 12
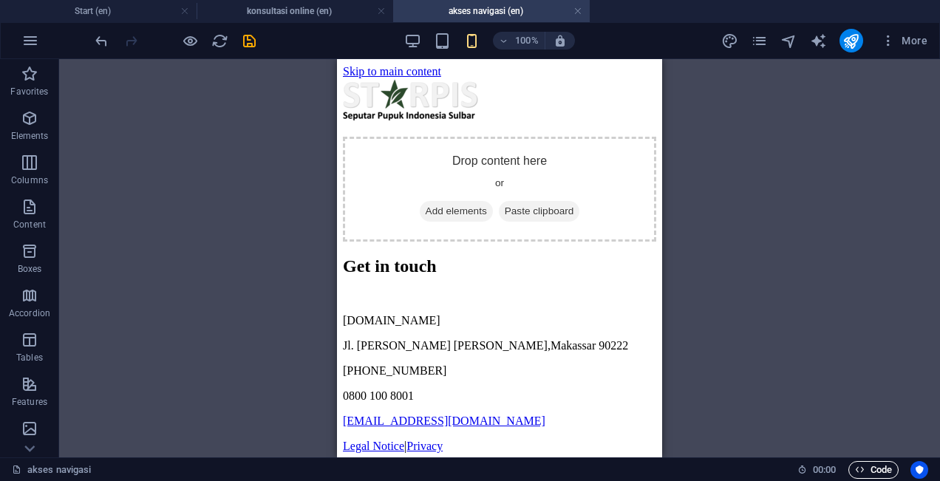
click at [873, 472] on span "Code" at bounding box center [873, 470] width 37 height 18
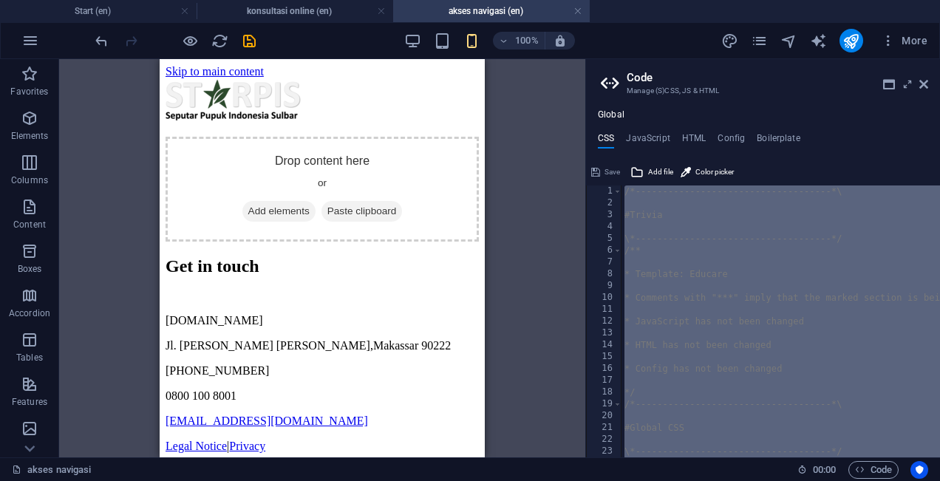
paste textarea "</html>"
type textarea "</html>"
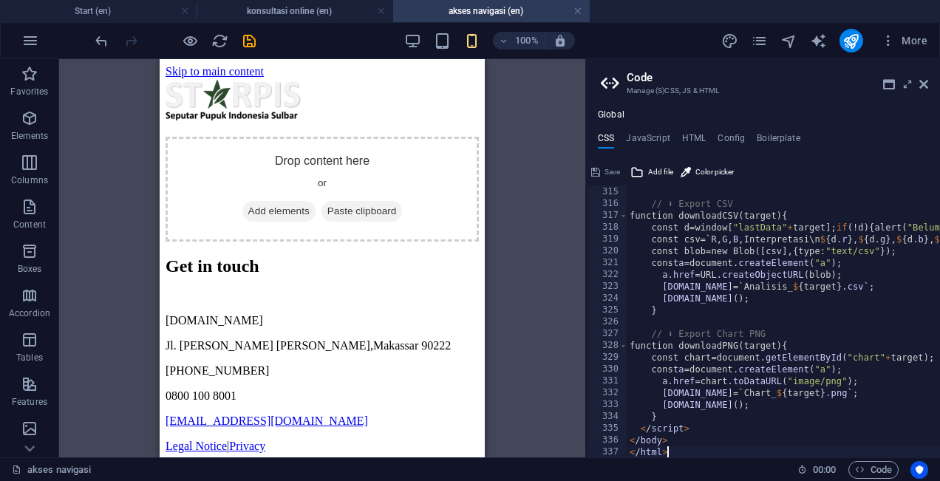
scroll to position [3712, 0]
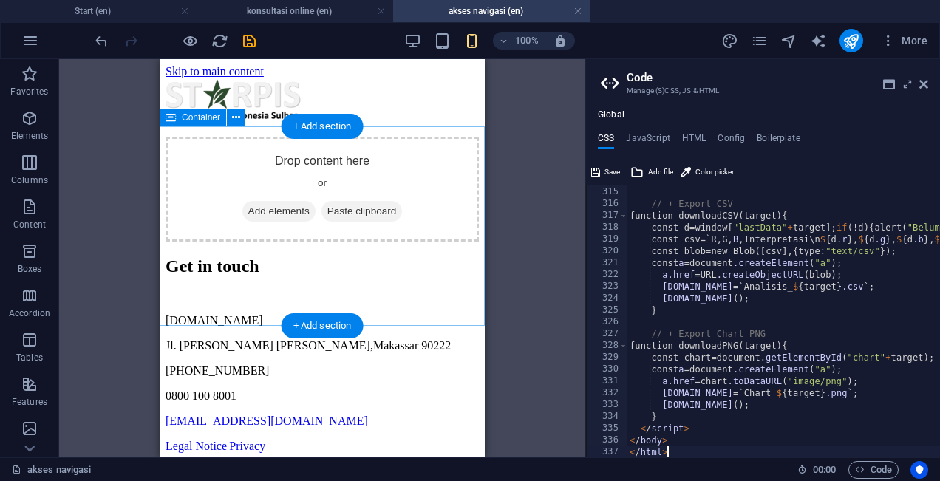
click at [404, 157] on div "Drop content here or Add elements Paste clipboard" at bounding box center [322, 189] width 313 height 105
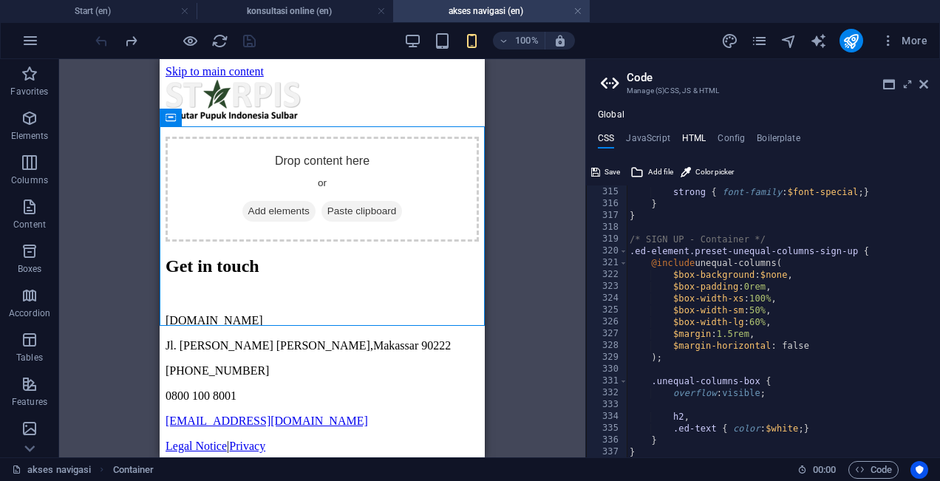
click at [696, 137] on h4 "HTML" at bounding box center [694, 141] width 24 height 16
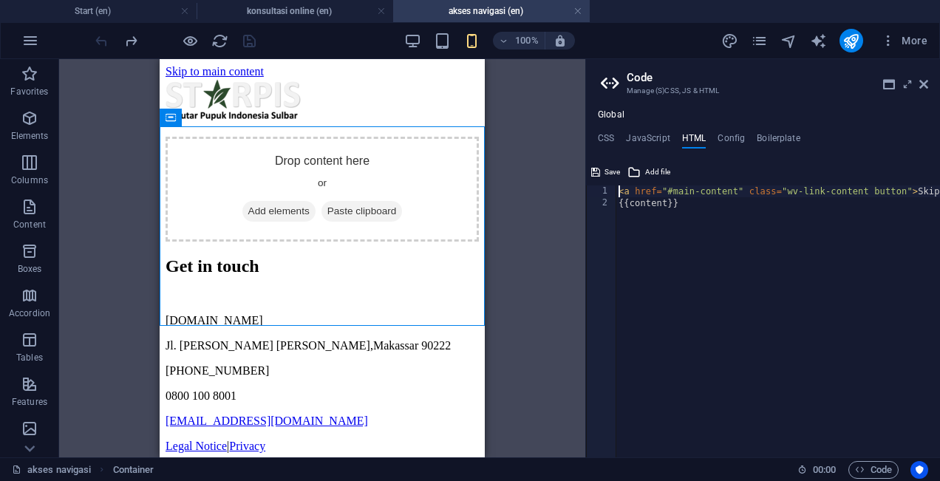
click at [726, 240] on div "< a href = "#main-content" class = "wv-link-content button" > Skip to main cont…" at bounding box center [833, 333] width 434 height 296
type textarea "{{content}}"
paste textarea "<a href="#main-content" class="wv-link-content button">Skip to main content</a>"
type textarea "<a href="#main-content" class="wv-link-content button">Skip to main content</a>"
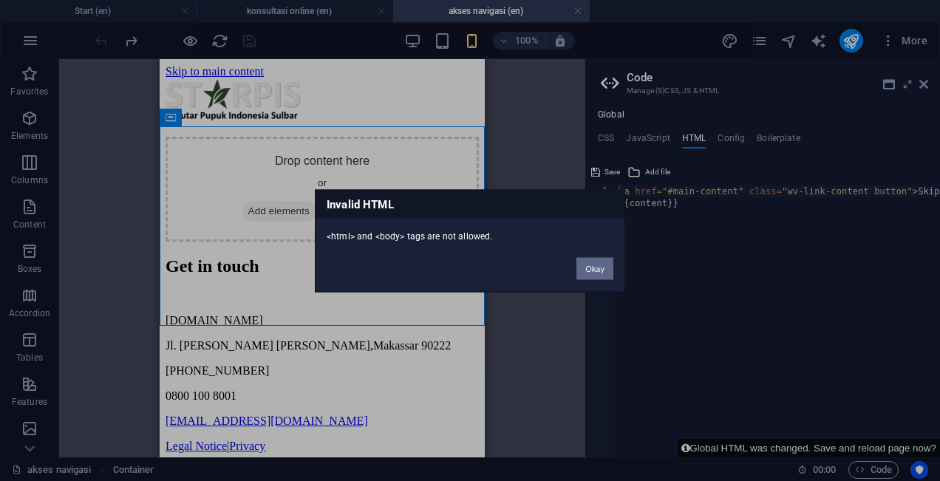
click at [606, 265] on button "Okay" at bounding box center [594, 268] width 37 height 22
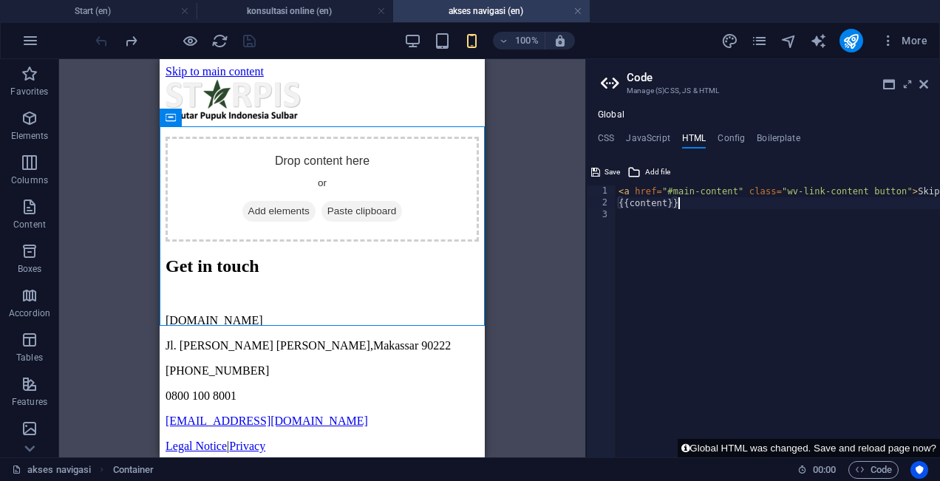
click at [692, 202] on div "< a href = "#main-content" class = "wv-link-content button" > Skip to main cont…" at bounding box center [833, 333] width 434 height 296
type textarea "<a href="#main-content" class="wv-link-content button">Skip to main content</a>"
click at [936, 192] on div "< a href = "#main-content" class = "wv-link-content button" > Skip to main cont…" at bounding box center [722, 333] width 434 height 296
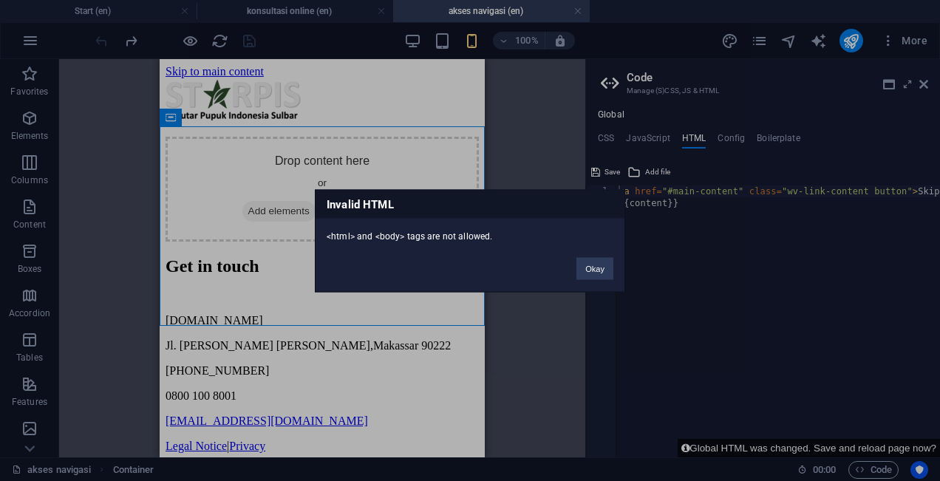
scroll to position [0, 0]
click at [604, 265] on button "Okay" at bounding box center [594, 268] width 37 height 22
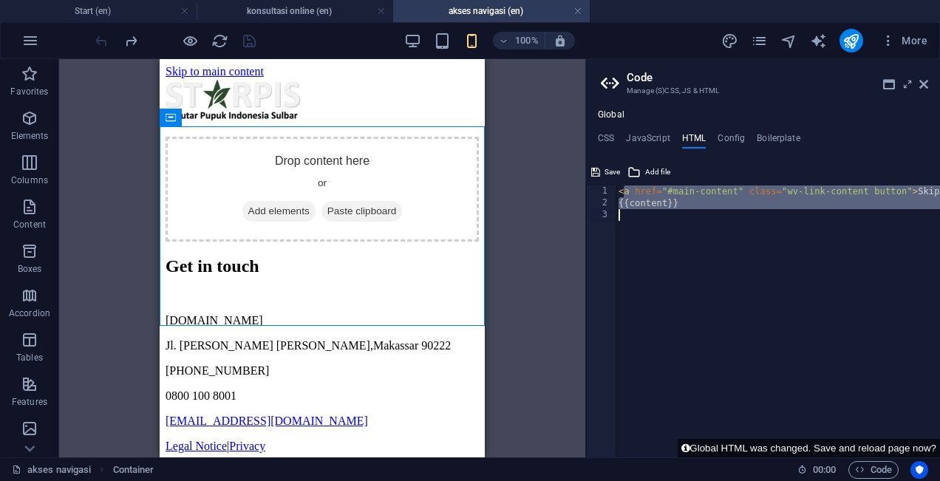
drag, startPoint x: 624, startPoint y: 192, endPoint x: 967, endPoint y: 217, distance: 343.8
click at [939, 217] on html "[DOMAIN_NAME] Start (en) konsultasi online (en) akses navigasi (en) Favorites E…" at bounding box center [470, 240] width 940 height 481
type textarea "<a href="#main-content" class="wv-link-content button">Skip to main content</a>"
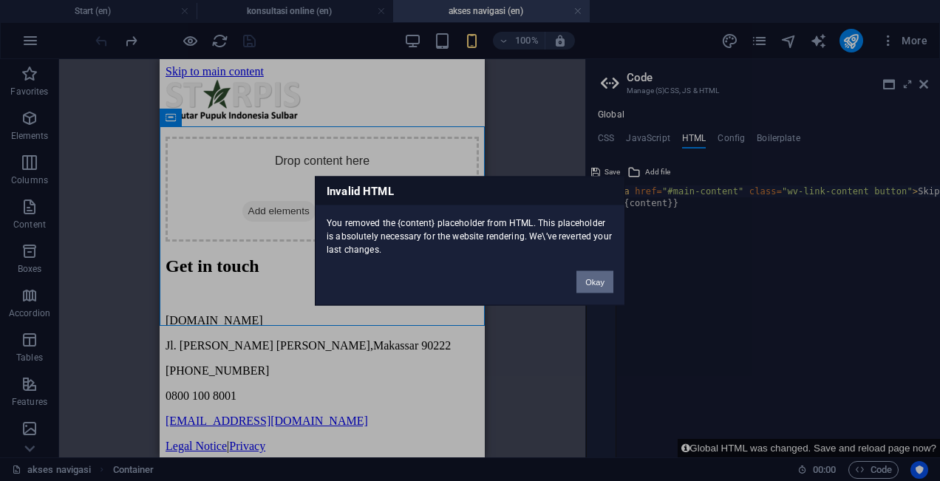
click at [594, 279] on button "Okay" at bounding box center [594, 281] width 37 height 22
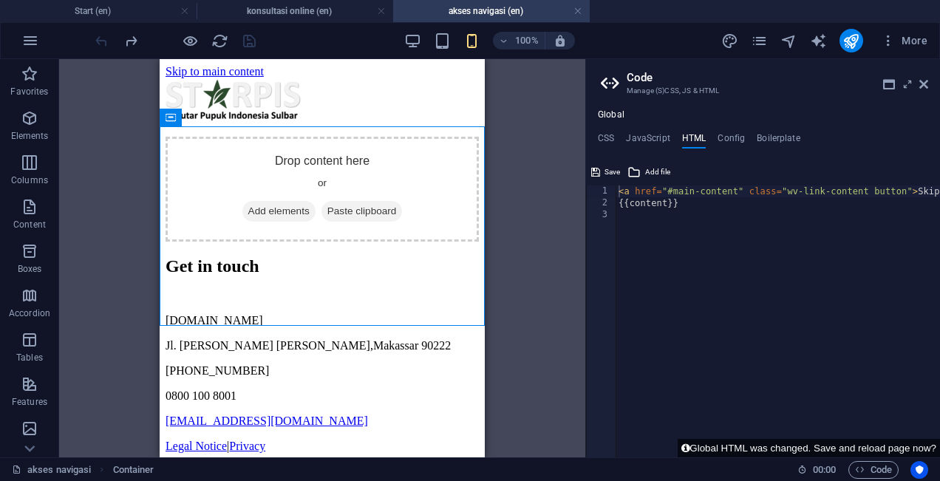
click at [635, 192] on div "< a href = "#main-content" class = "wv-link-content button" > Skip to main cont…" at bounding box center [833, 333] width 434 height 296
click at [621, 194] on div "< a href = "#main-content" class = "wv-link-content button" > Skip to main cont…" at bounding box center [833, 333] width 434 height 296
click at [923, 92] on header "Code Manage (S)CSS, JS & HTML" at bounding box center [764, 78] width 327 height 38
click at [927, 82] on icon at bounding box center [923, 84] width 9 height 12
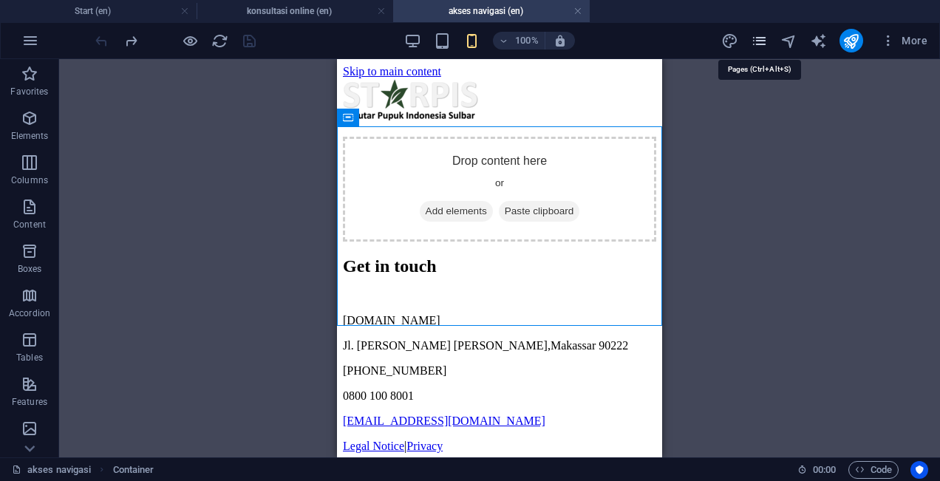
click at [761, 41] on icon "pages" at bounding box center [759, 41] width 17 height 17
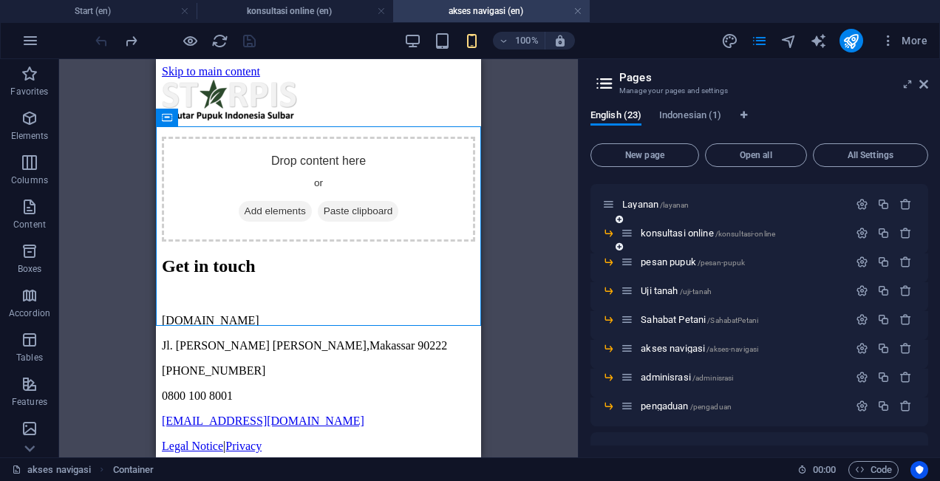
scroll to position [485, 0]
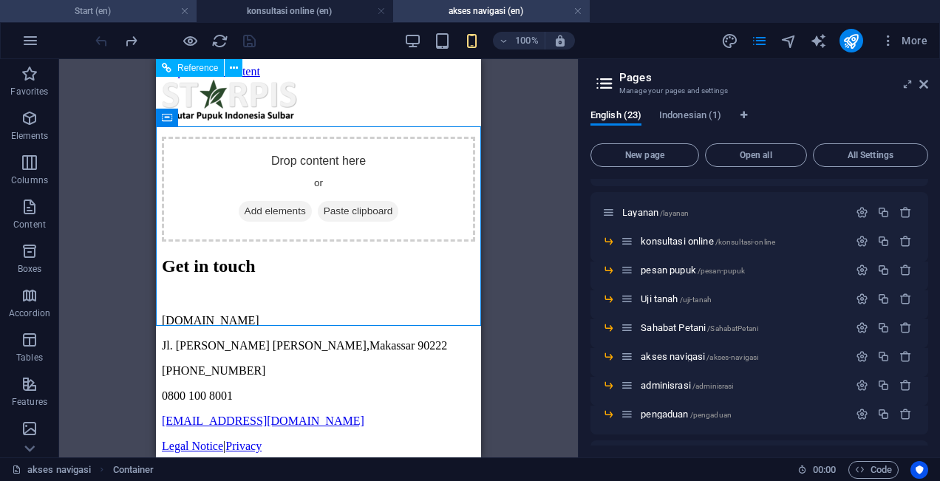
click at [146, 21] on li "Start (en)" at bounding box center [98, 11] width 197 height 22
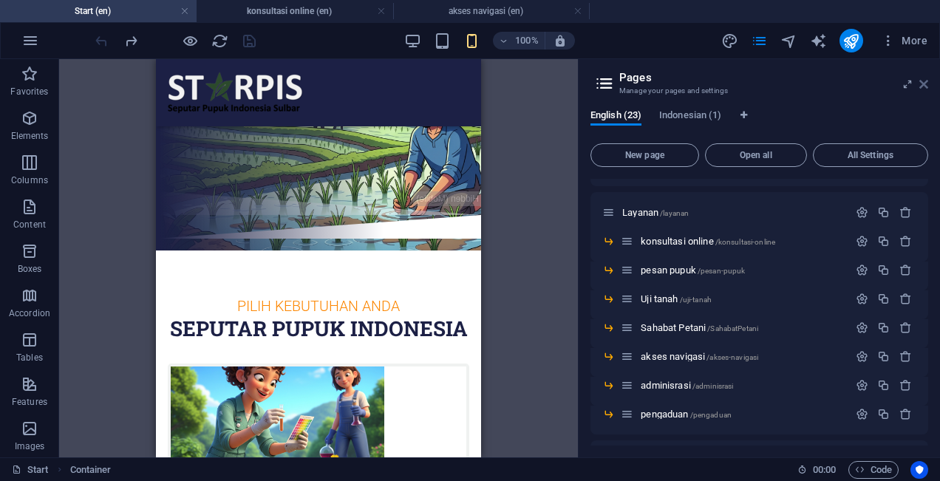
click at [924, 86] on icon at bounding box center [923, 84] width 9 height 12
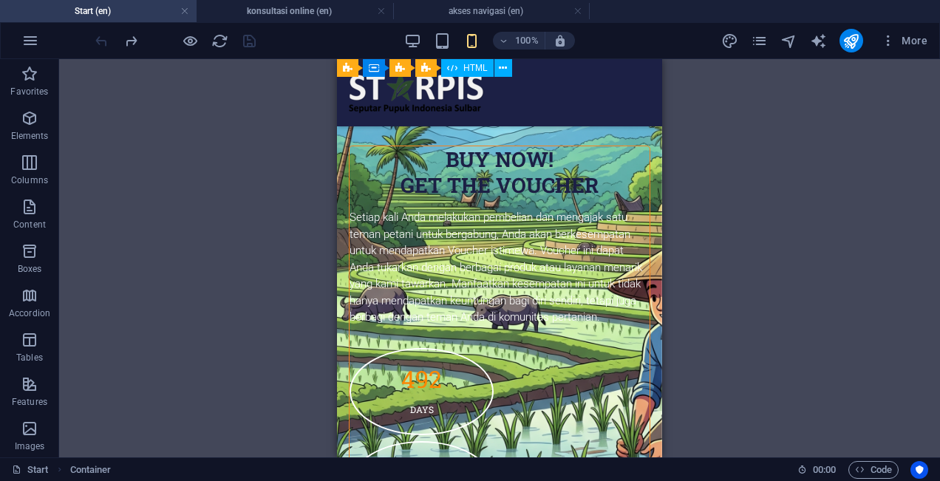
scroll to position [5297, 0]
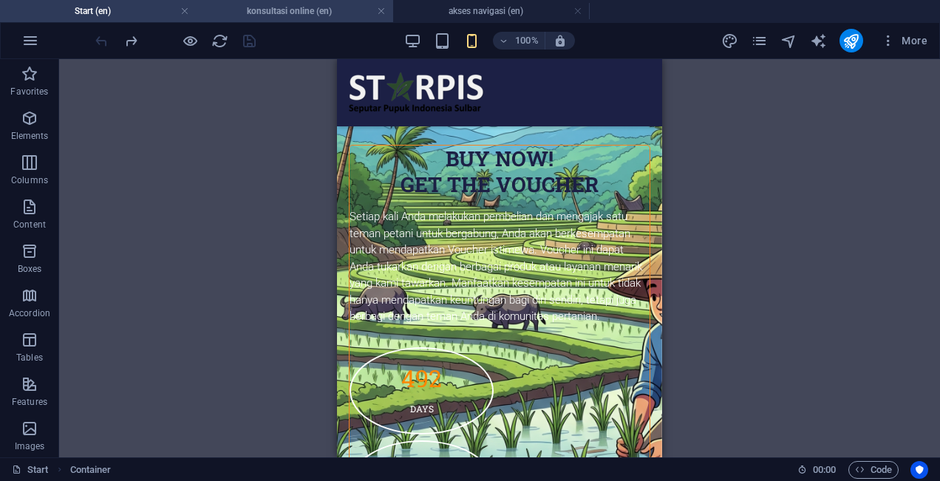
click at [301, 14] on h4 "konsultasi online (en)" at bounding box center [295, 11] width 197 height 16
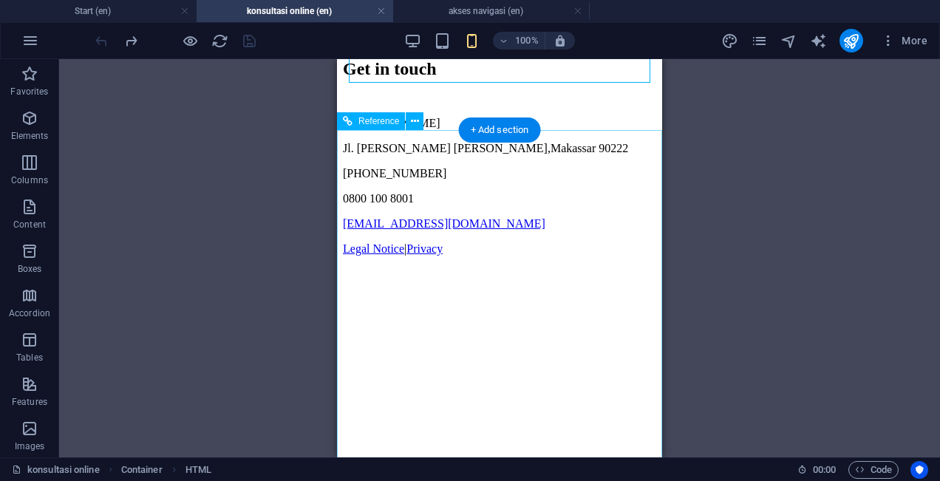
scroll to position [691, 0]
